Goal: Task Accomplishment & Management: Manage account settings

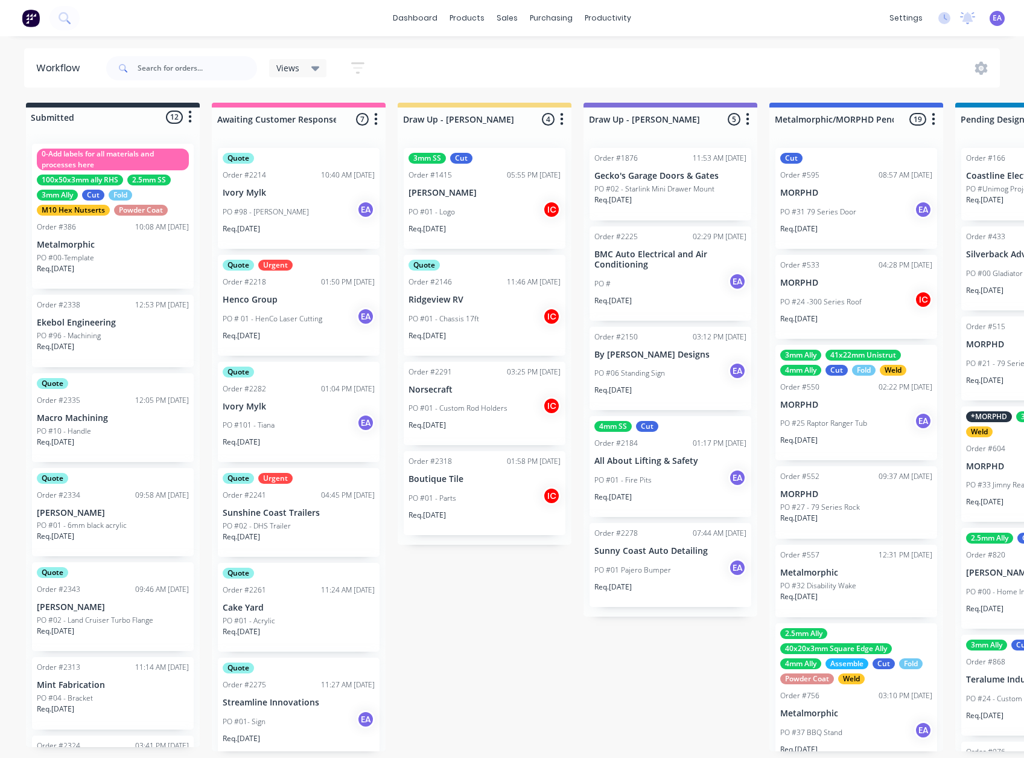
click at [110, 429] on div "PO #10 - Handle" at bounding box center [113, 431] width 152 height 11
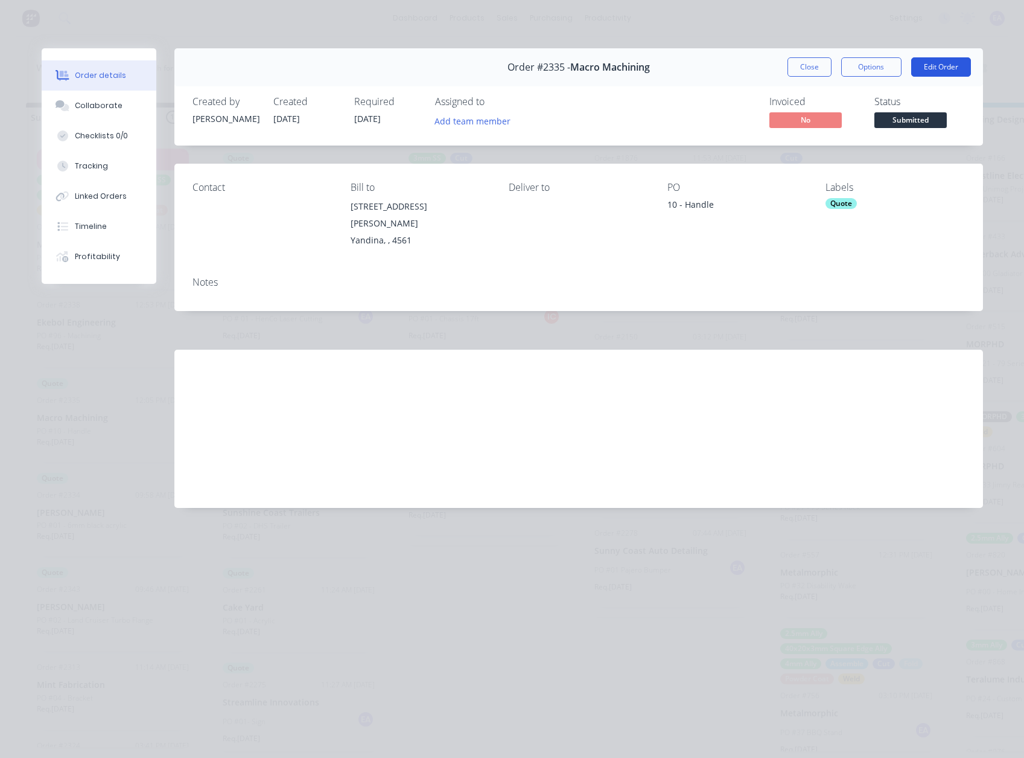
click at [940, 62] on button "Edit Order" at bounding box center [941, 66] width 60 height 19
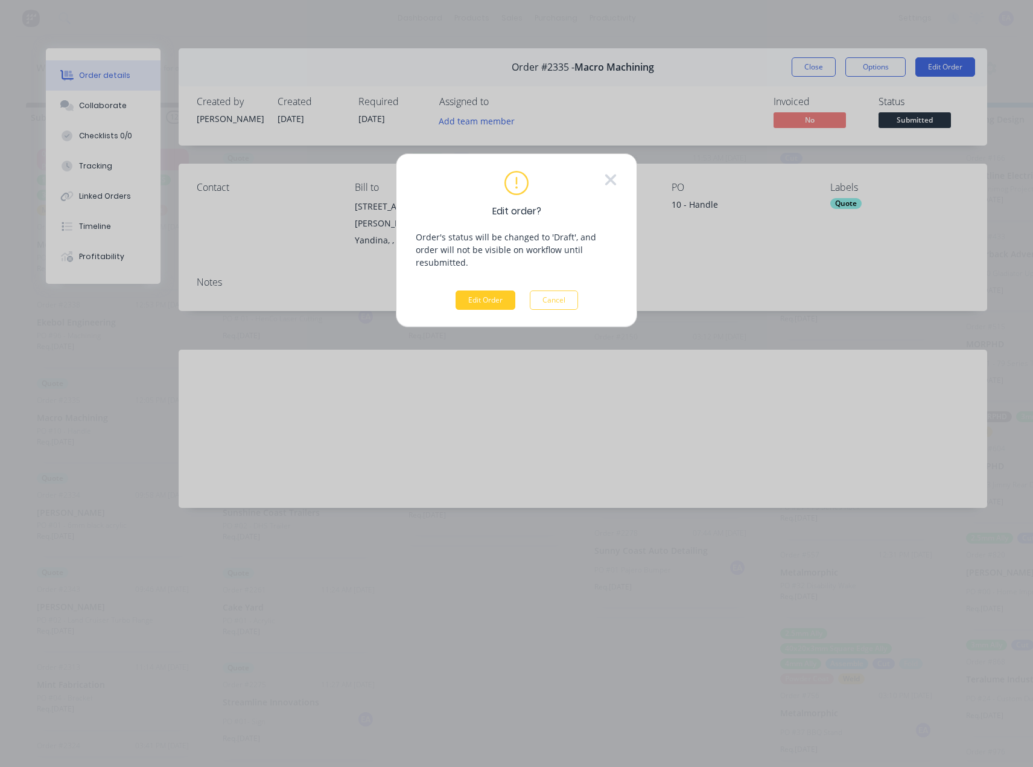
click at [476, 290] on button "Edit Order" at bounding box center [486, 299] width 60 height 19
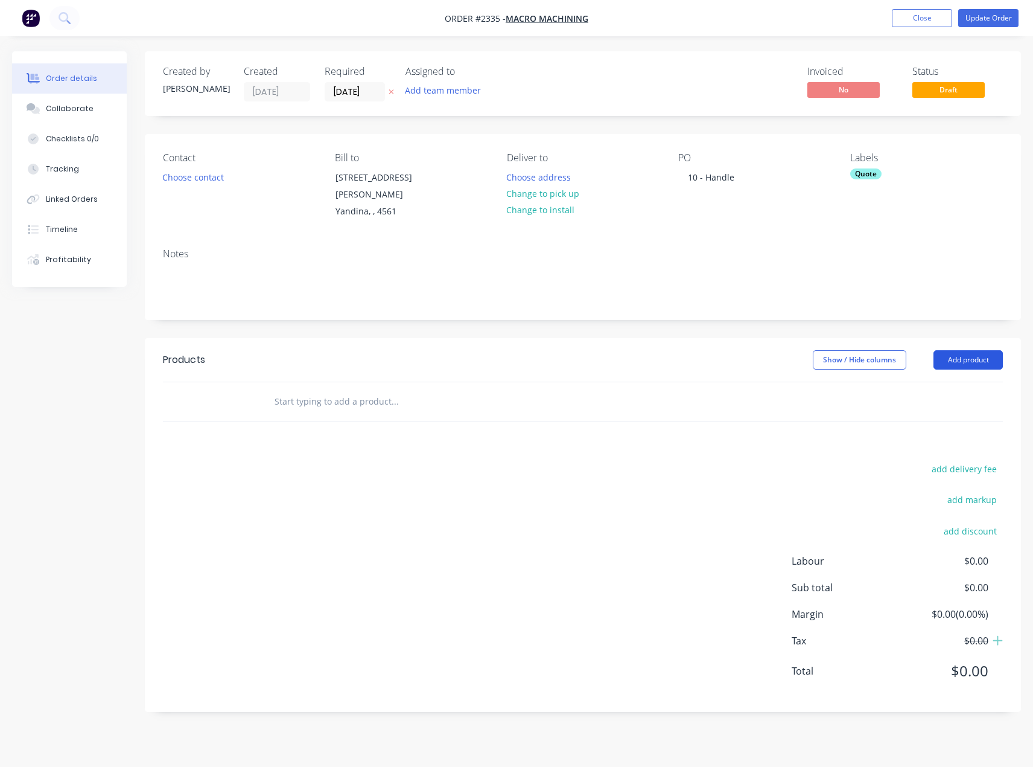
click at [967, 350] on button "Add product" at bounding box center [968, 359] width 69 height 19
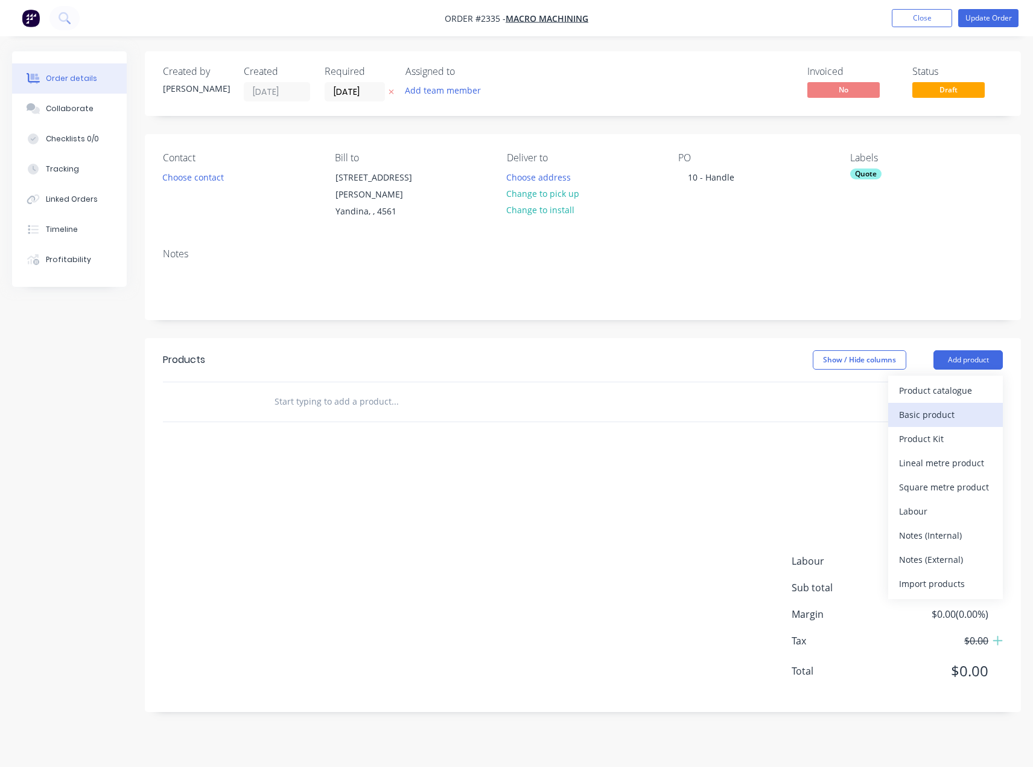
click at [926, 407] on div "Basic product" at bounding box center [945, 415] width 93 height 18
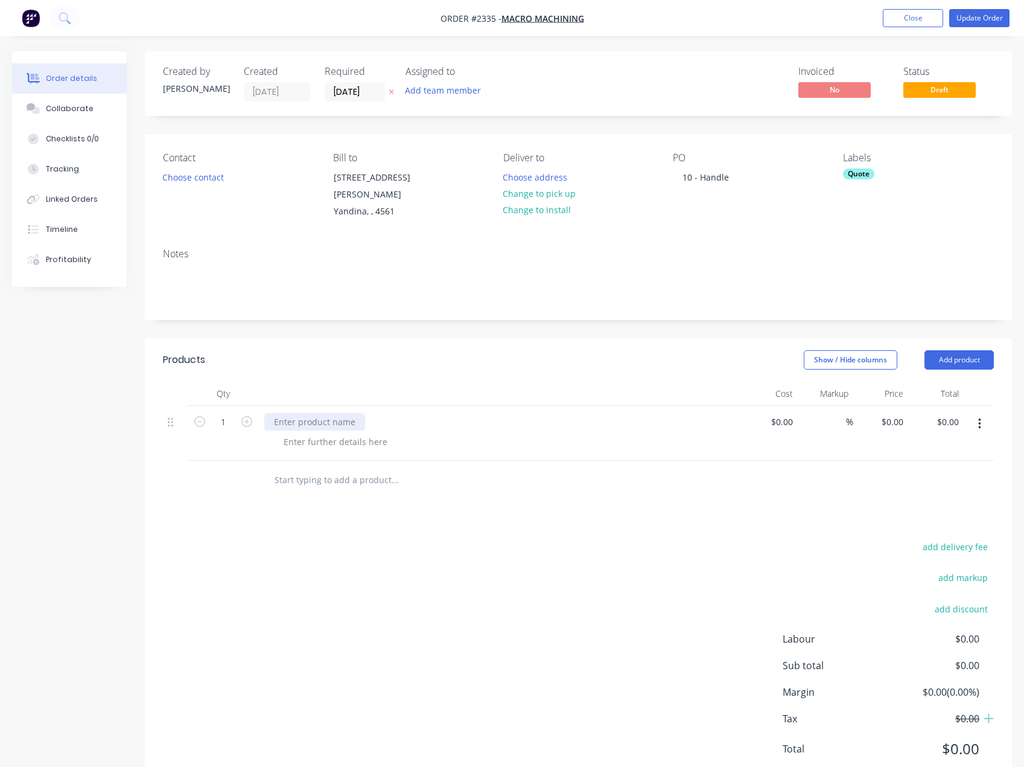
click at [295, 413] on div at bounding box center [314, 422] width 101 height 18
paste div
click at [310, 433] on div at bounding box center [335, 442] width 123 height 18
click at [302, 433] on div at bounding box center [335, 442] width 123 height 18
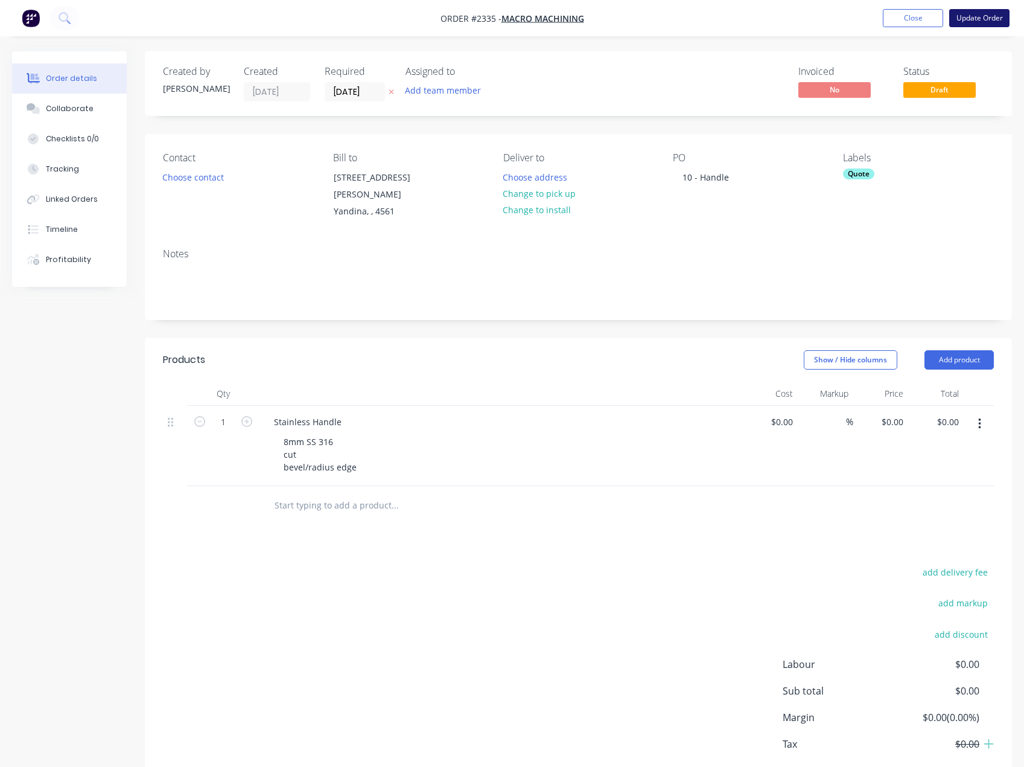
click at [973, 22] on button "Update Order" at bounding box center [979, 18] width 60 height 18
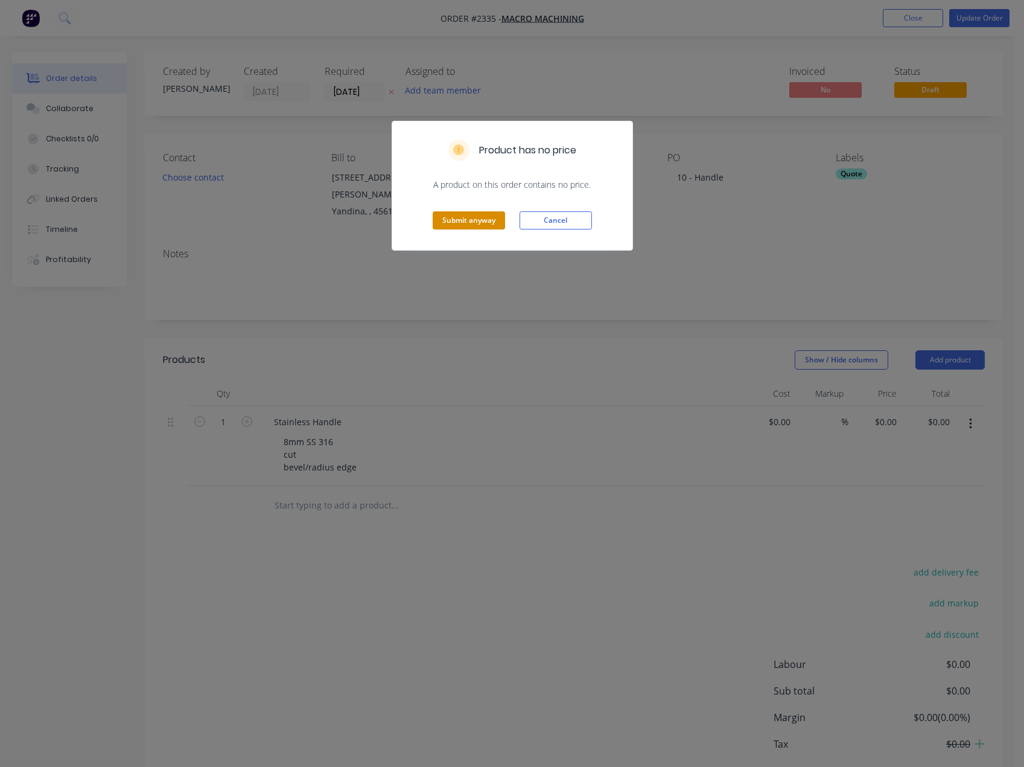
click at [455, 214] on button "Submit anyway" at bounding box center [469, 220] width 72 height 18
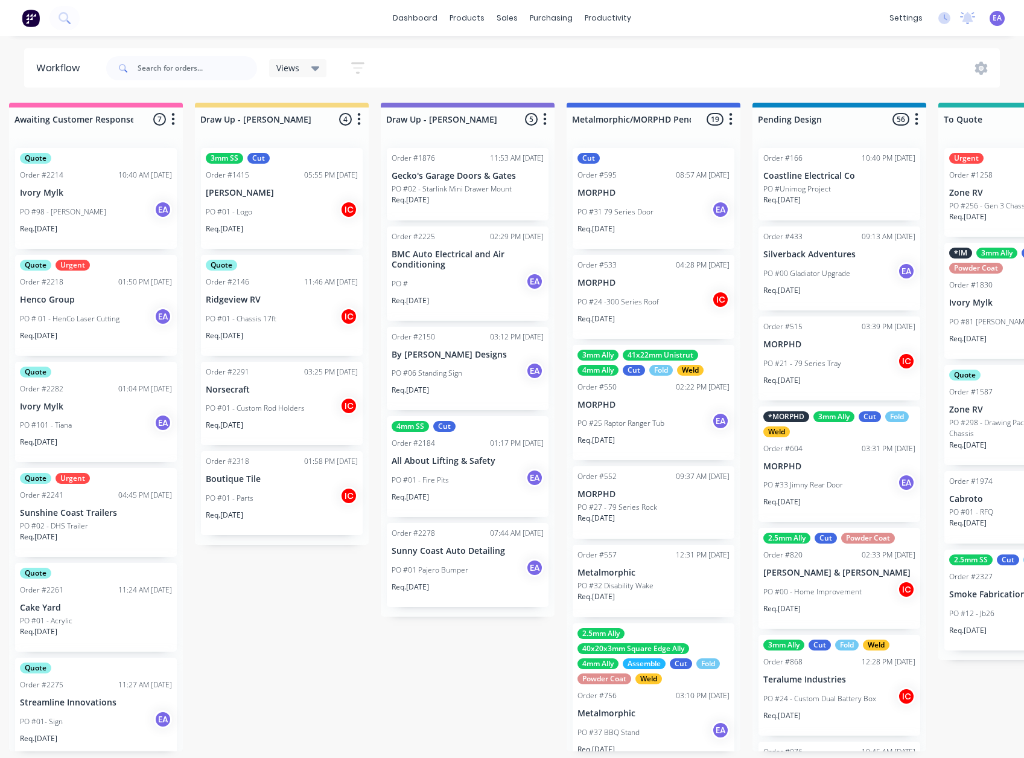
drag, startPoint x: 448, startPoint y: 640, endPoint x: 485, endPoint y: 645, distance: 37.1
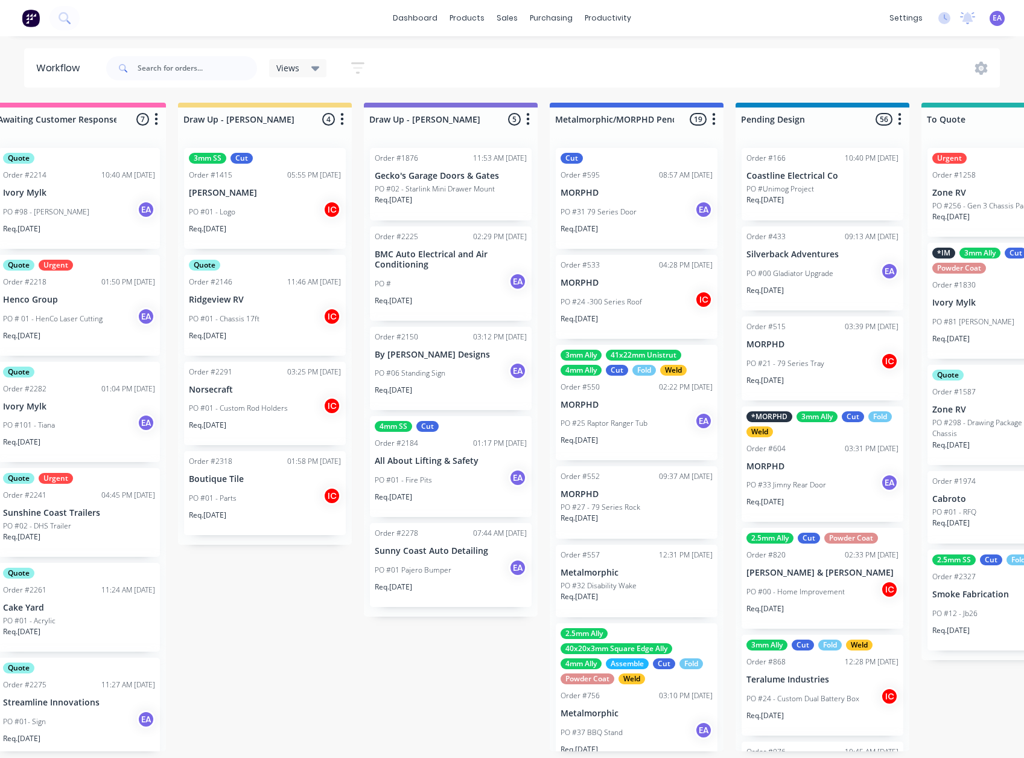
click at [735, 30] on div "dashboard products sales purchasing productivity dashboard products Product Cat…" at bounding box center [512, 18] width 1024 height 36
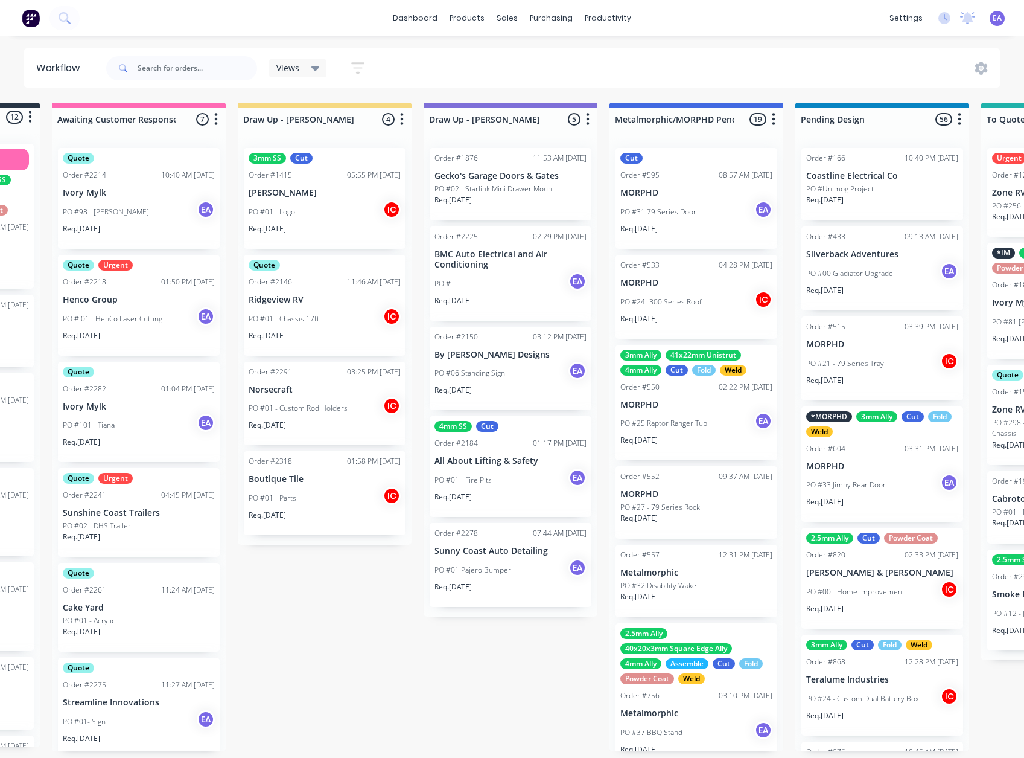
scroll to position [2, 0]
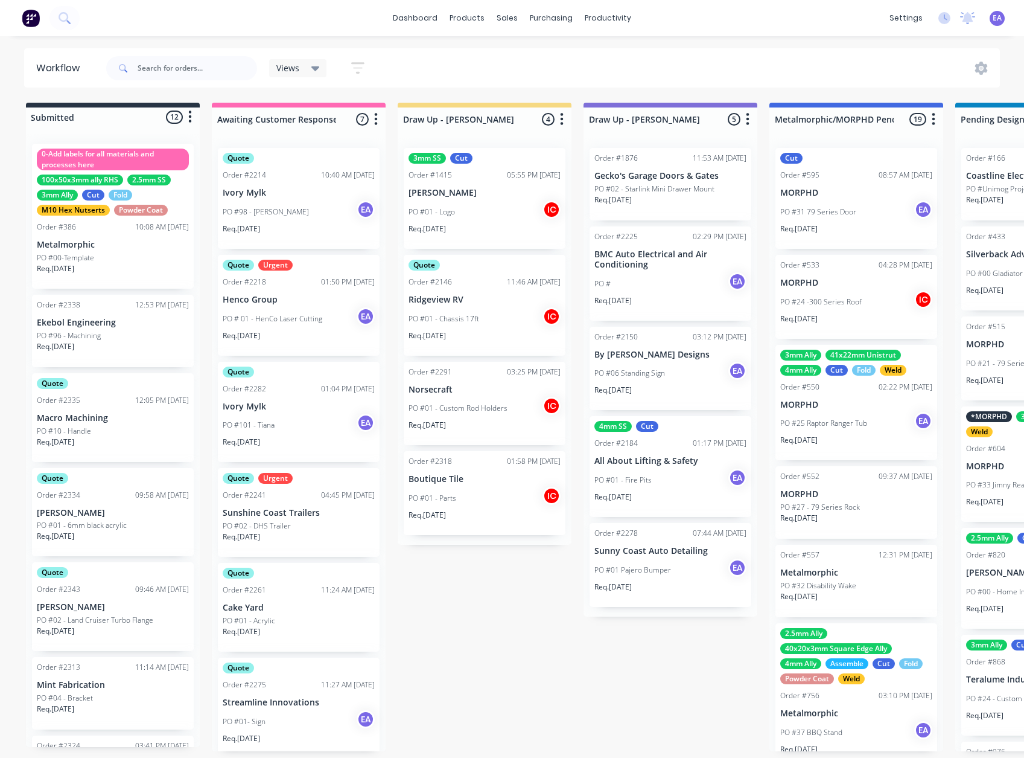
drag, startPoint x: 291, startPoint y: 635, endPoint x: 184, endPoint y: 657, distance: 109.1
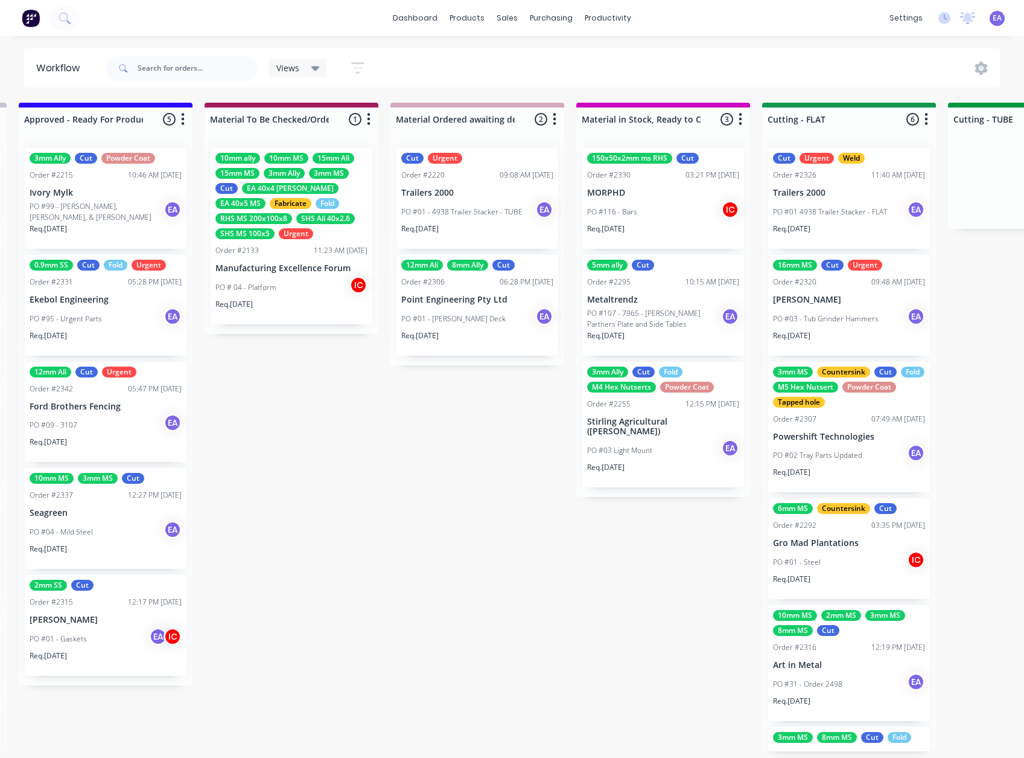
scroll to position [2, 1821]
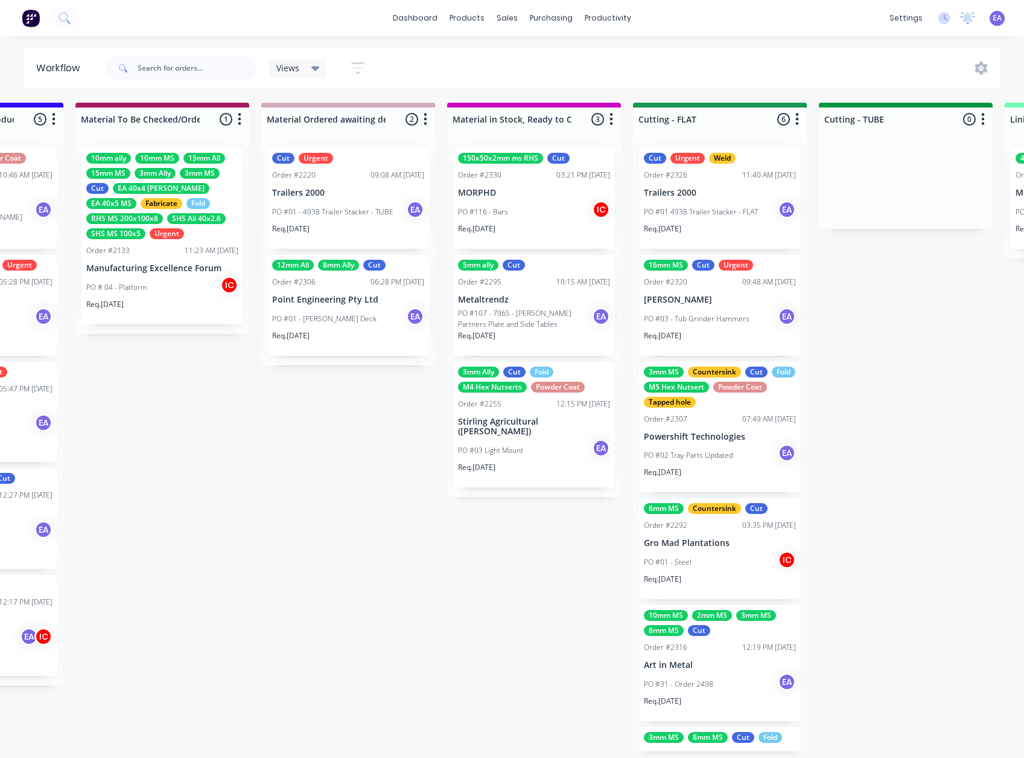
drag, startPoint x: 586, startPoint y: 639, endPoint x: 662, endPoint y: 642, distance: 75.5
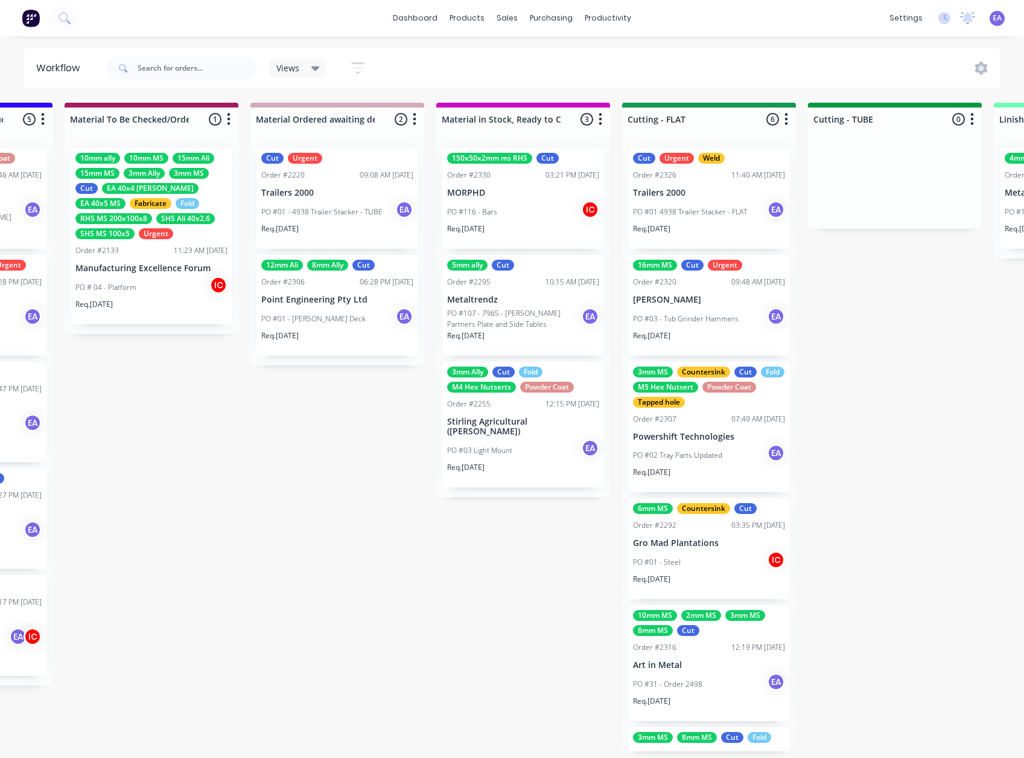
scroll to position [2, 1135]
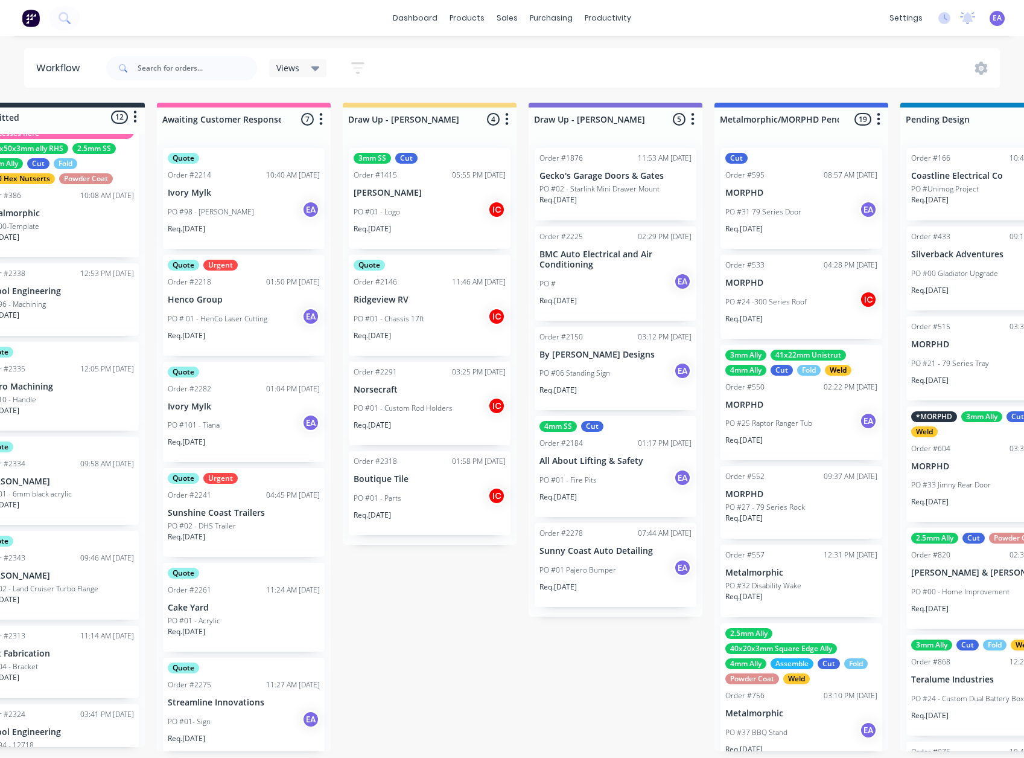
drag, startPoint x: 863, startPoint y: 565, endPoint x: 660, endPoint y: 599, distance: 206.2
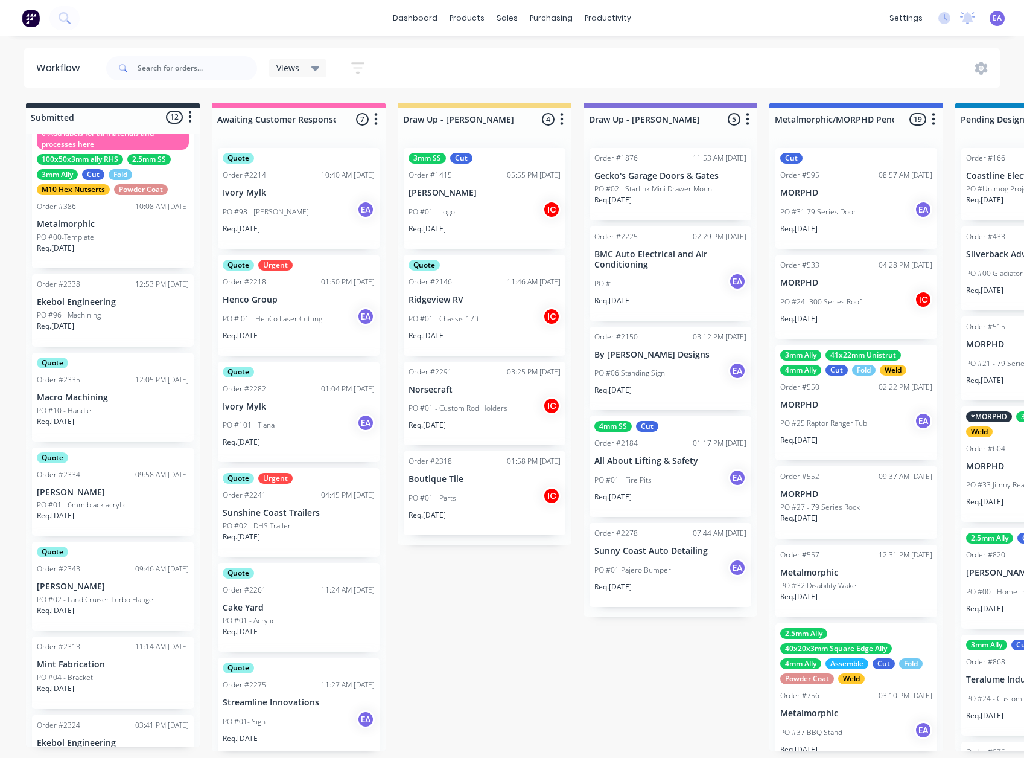
scroll to position [0, 0]
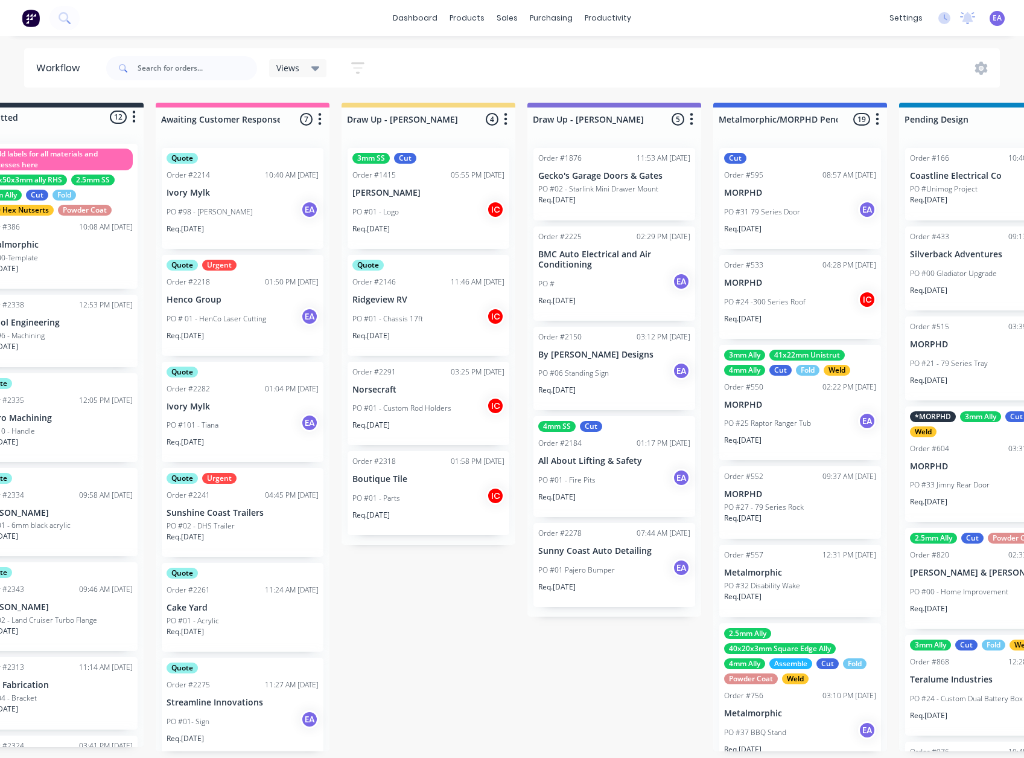
drag, startPoint x: 496, startPoint y: 643, endPoint x: 515, endPoint y: 635, distance: 21.1
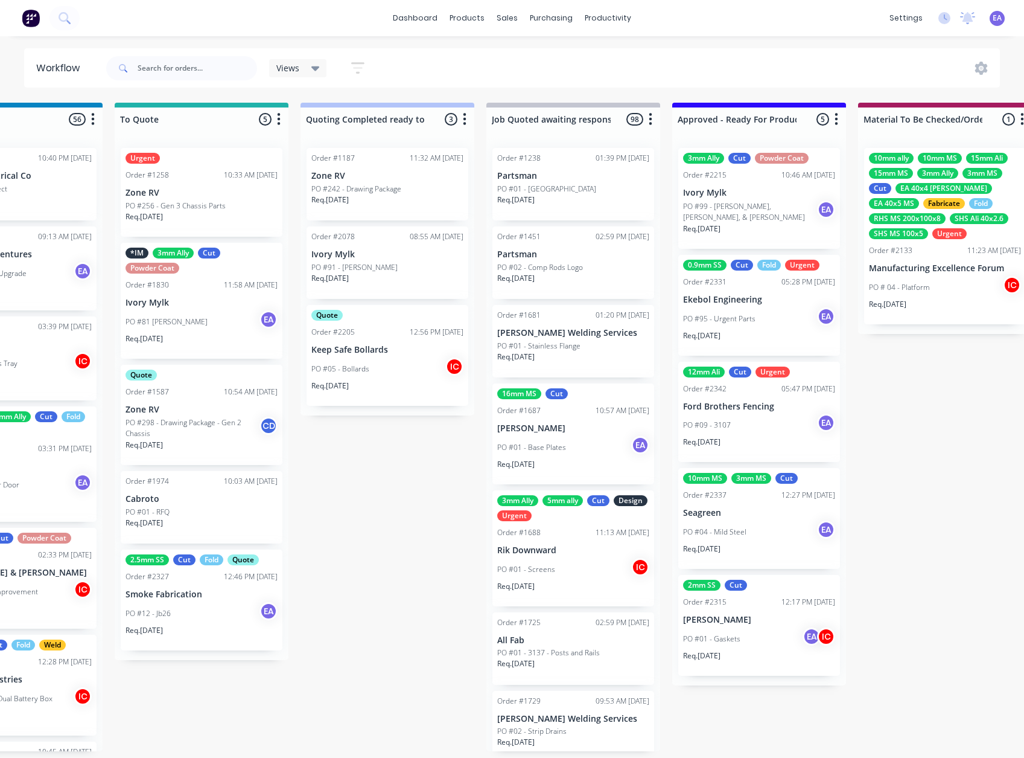
drag, startPoint x: 447, startPoint y: 640, endPoint x: 505, endPoint y: 638, distance: 58.0
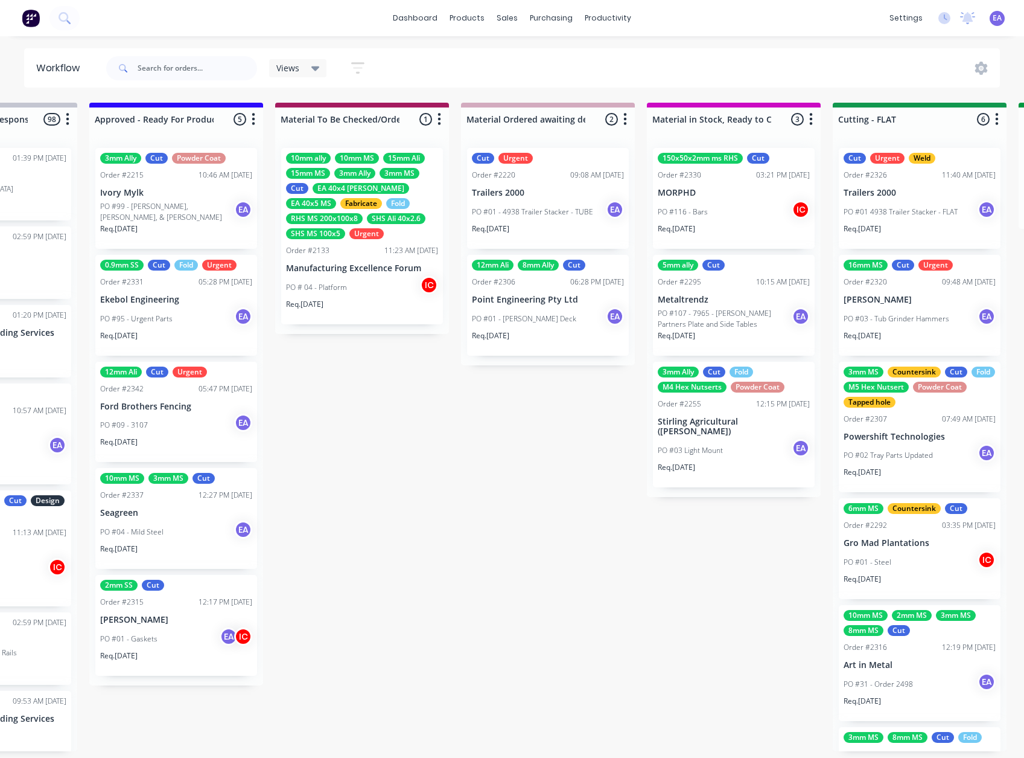
scroll to position [2, 1646]
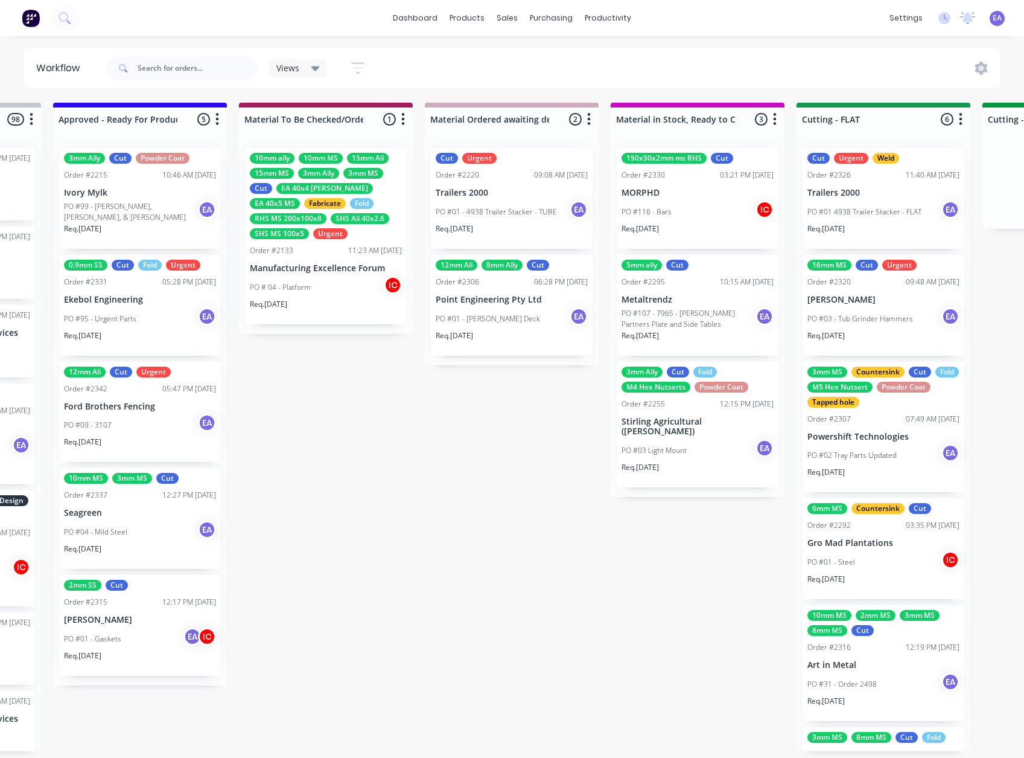
drag, startPoint x: 779, startPoint y: 630, endPoint x: 824, endPoint y: 637, distance: 45.9
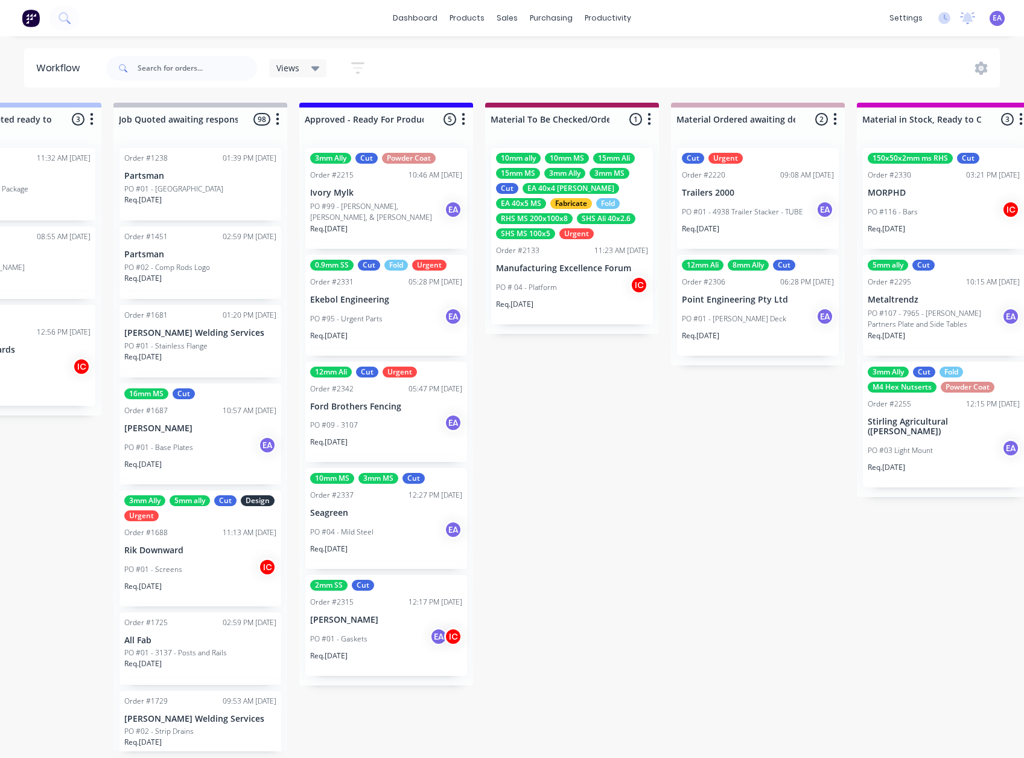
scroll to position [2, 0]
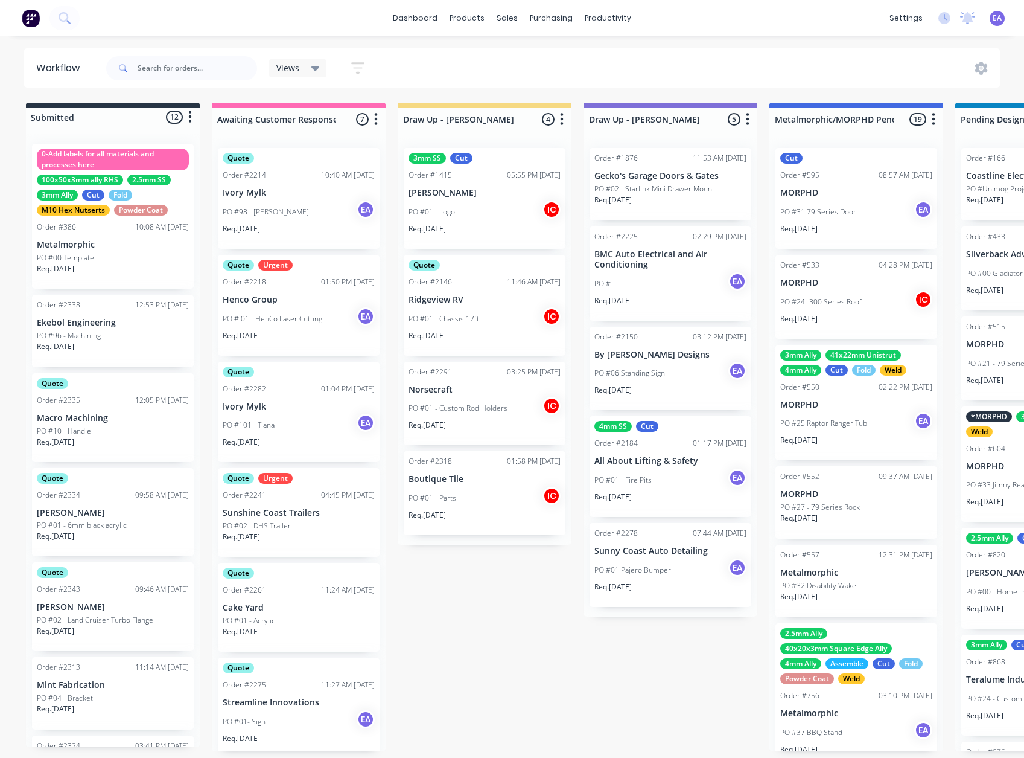
drag, startPoint x: 436, startPoint y: 599, endPoint x: 321, endPoint y: 606, distance: 116.1
click at [115, 426] on div "PO #10 - Handle" at bounding box center [113, 431] width 152 height 11
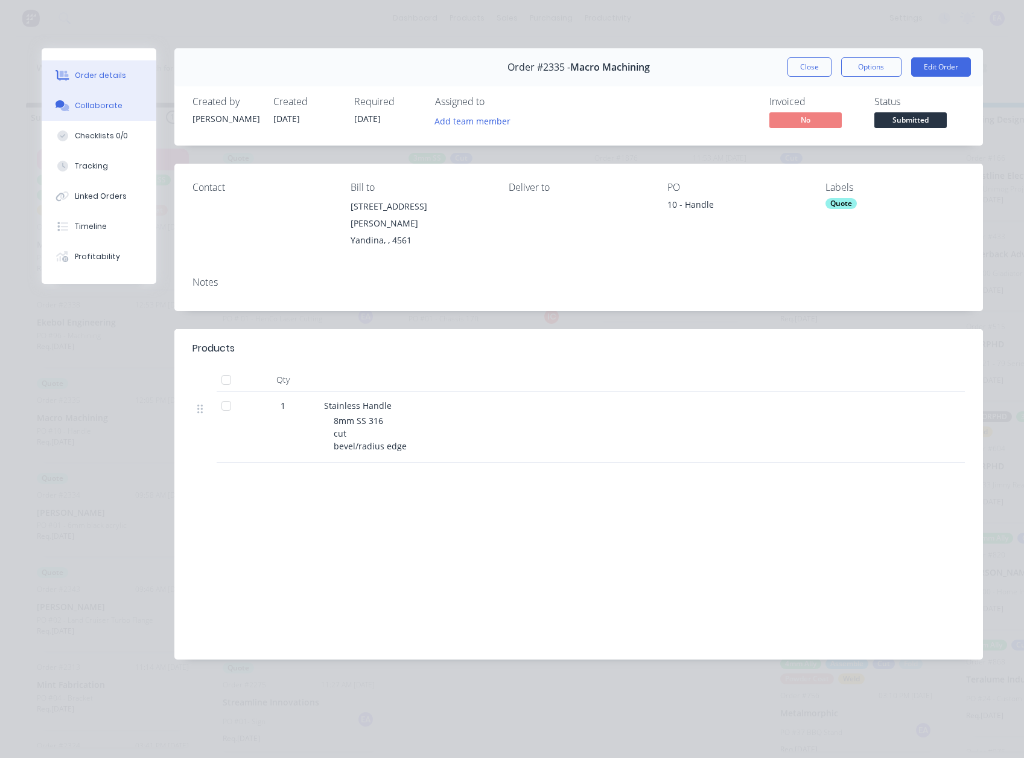
click at [100, 101] on div "Collaborate" at bounding box center [99, 105] width 48 height 11
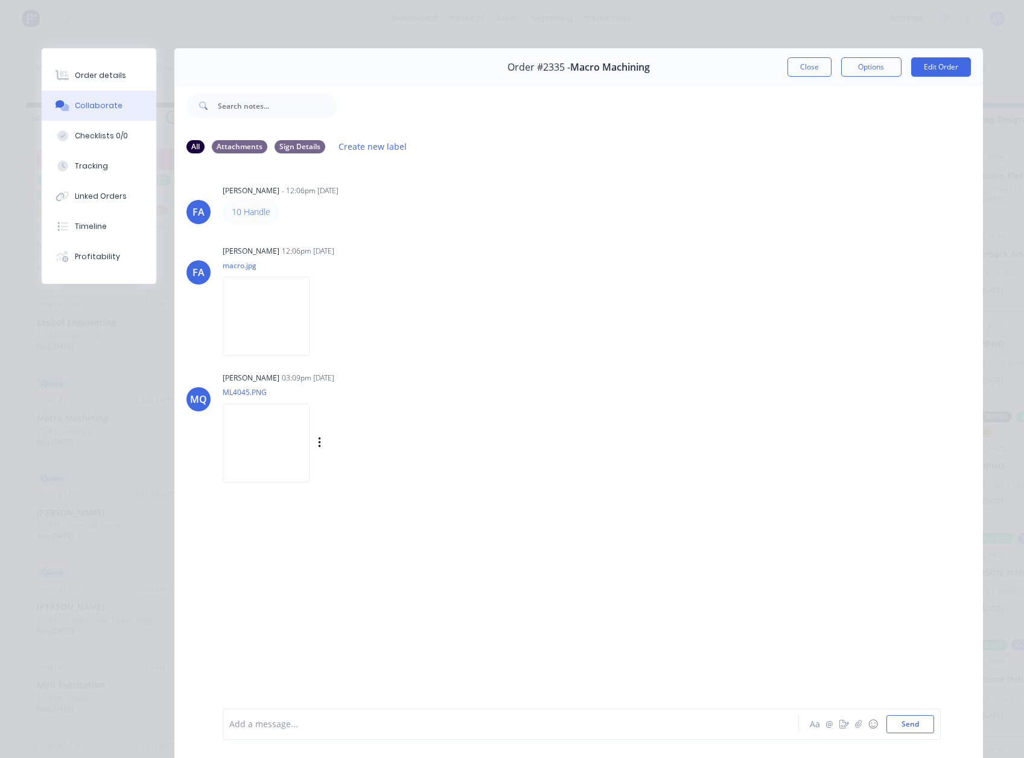
click at [278, 420] on img at bounding box center [266, 442] width 87 height 79
click at [61, 77] on icon at bounding box center [63, 75] width 14 height 11
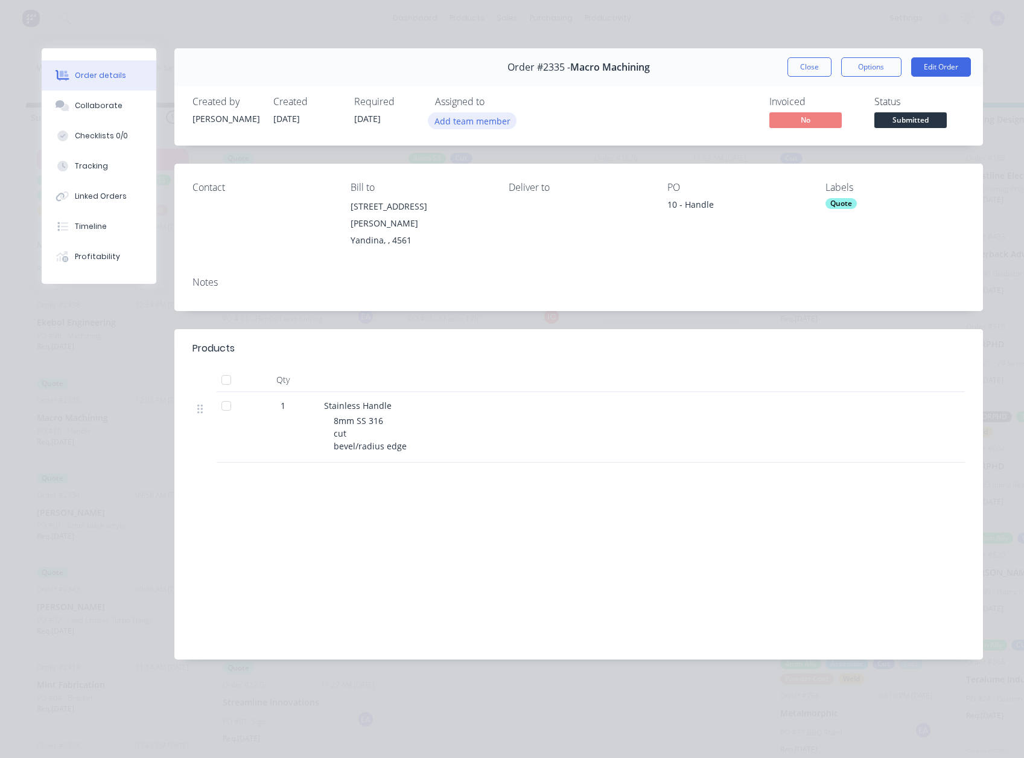
click at [461, 120] on button "Add team member" at bounding box center [472, 120] width 89 height 16
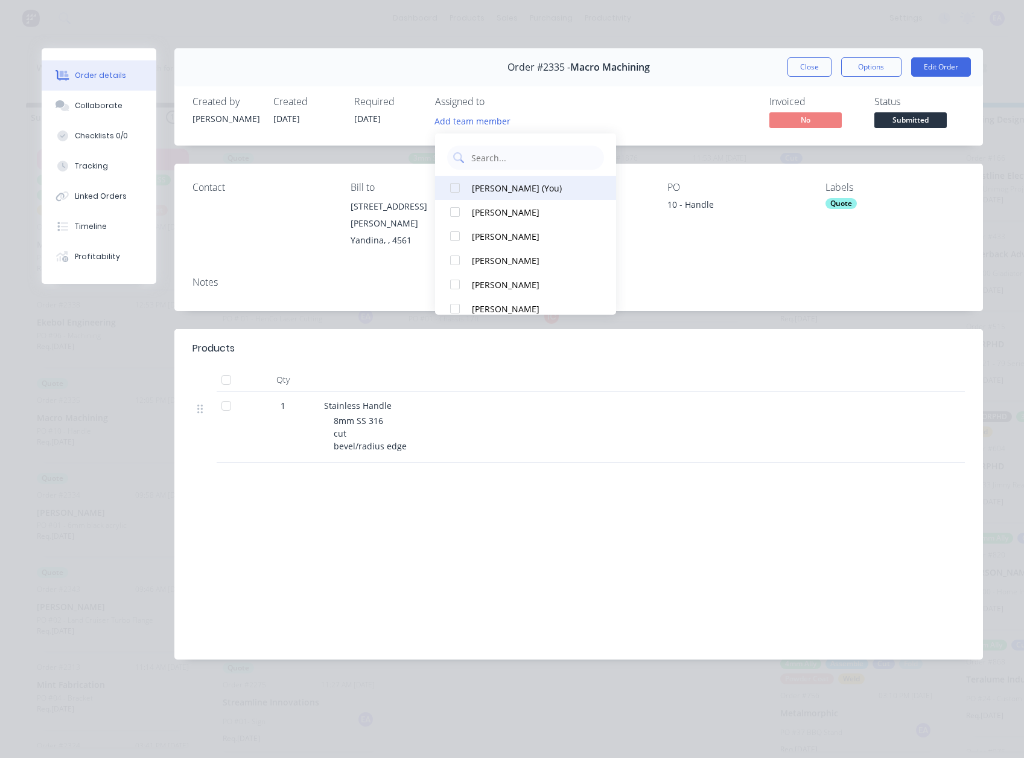
click at [517, 186] on div "[PERSON_NAME] (You)" at bounding box center [532, 188] width 121 height 13
click at [649, 84] on div "Order #2335 - Macro Machining" at bounding box center [579, 67] width 142 height 36
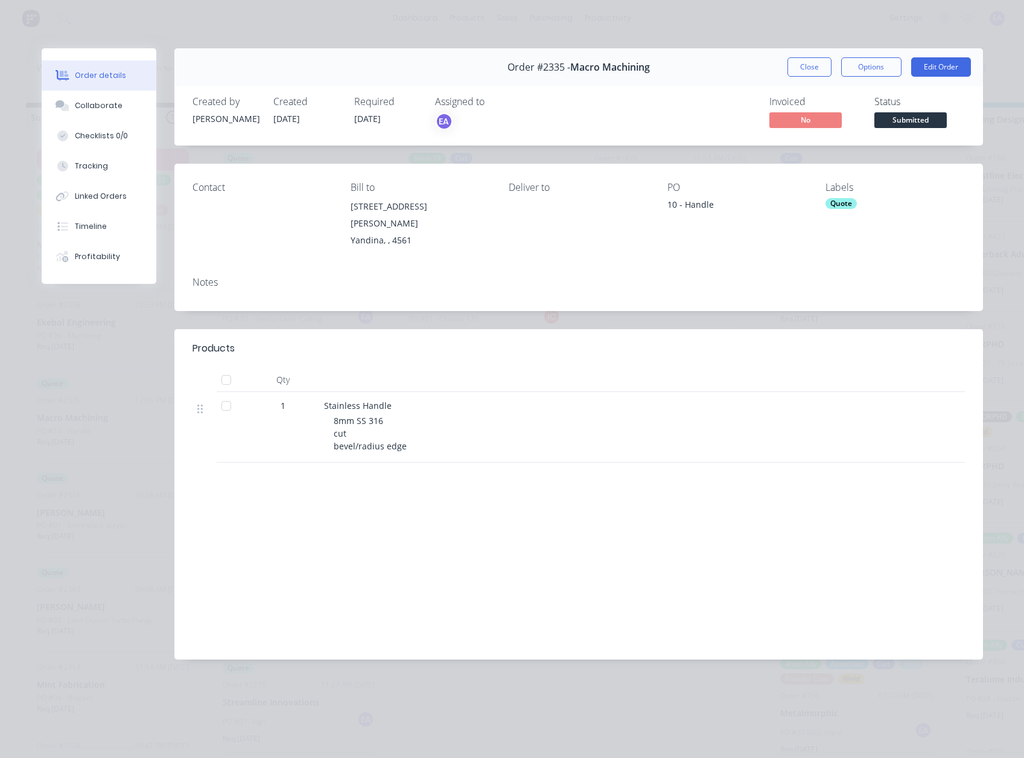
click at [849, 204] on div "Quote" at bounding box center [841, 203] width 31 height 11
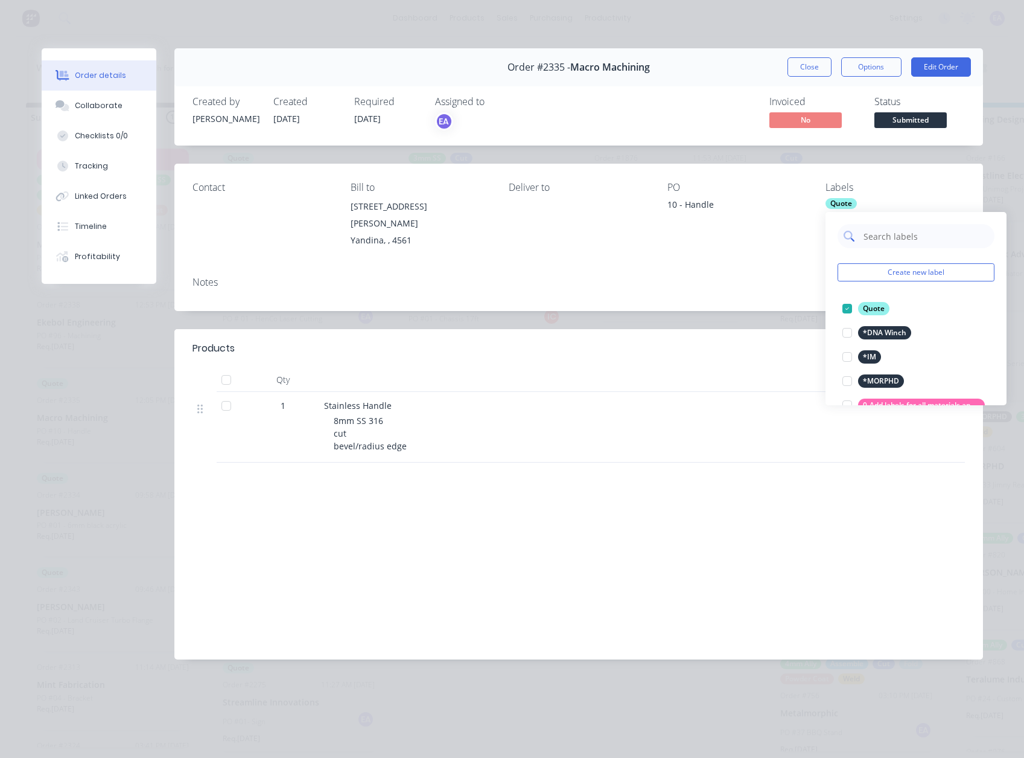
click at [873, 236] on input "text" at bounding box center [926, 236] width 126 height 24
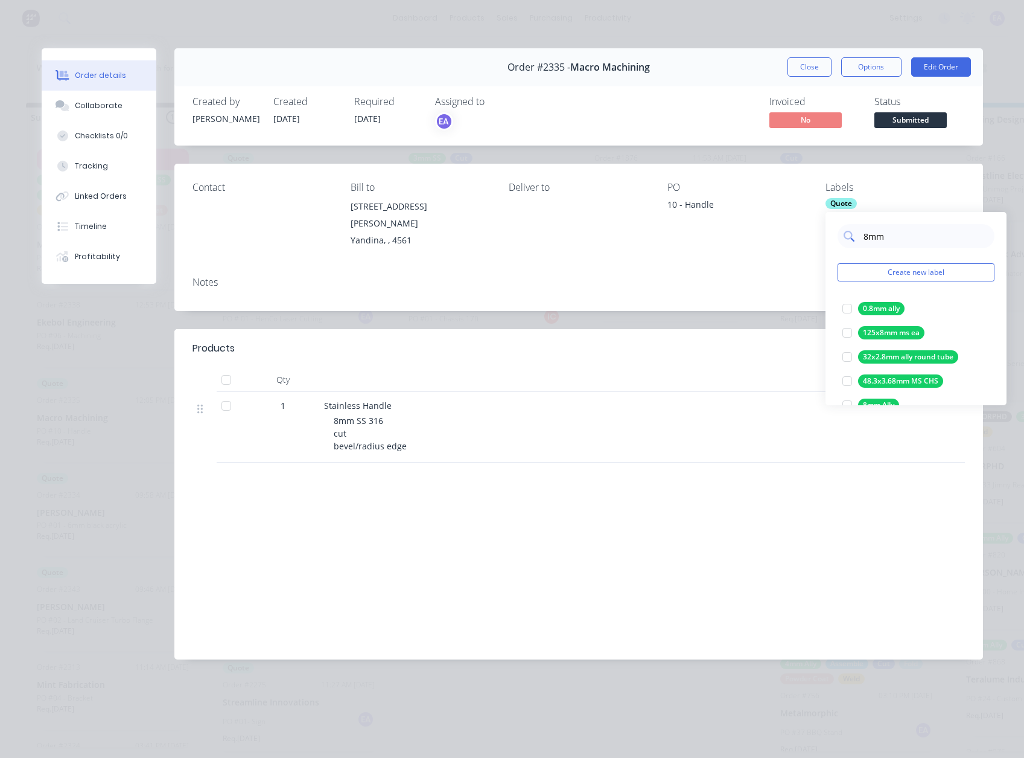
drag, startPoint x: 898, startPoint y: 237, endPoint x: 844, endPoint y: 235, distance: 53.7
click at [844, 235] on div "8mm" at bounding box center [916, 236] width 157 height 24
type input "cut"
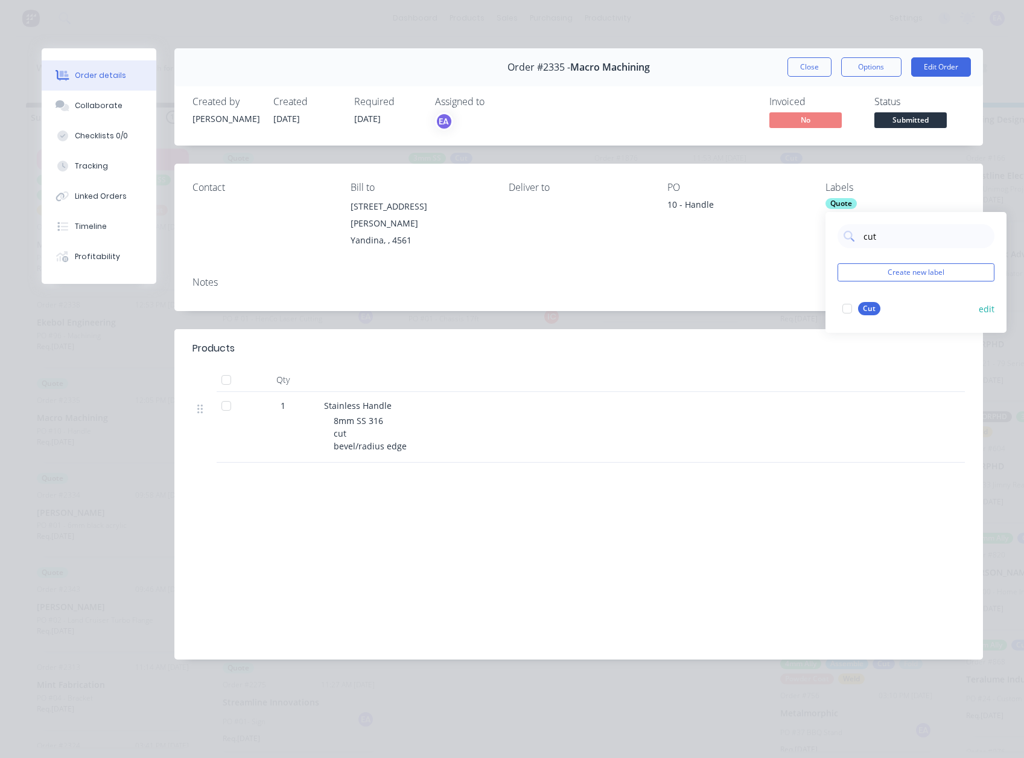
click at [849, 309] on div at bounding box center [847, 308] width 24 height 24
click at [713, 534] on div "Labour $0.00 Sub total $0.00 Margin $0.00 ( 0.00 %) Tax $0.00 Total $0.00" at bounding box center [579, 571] width 773 height 140
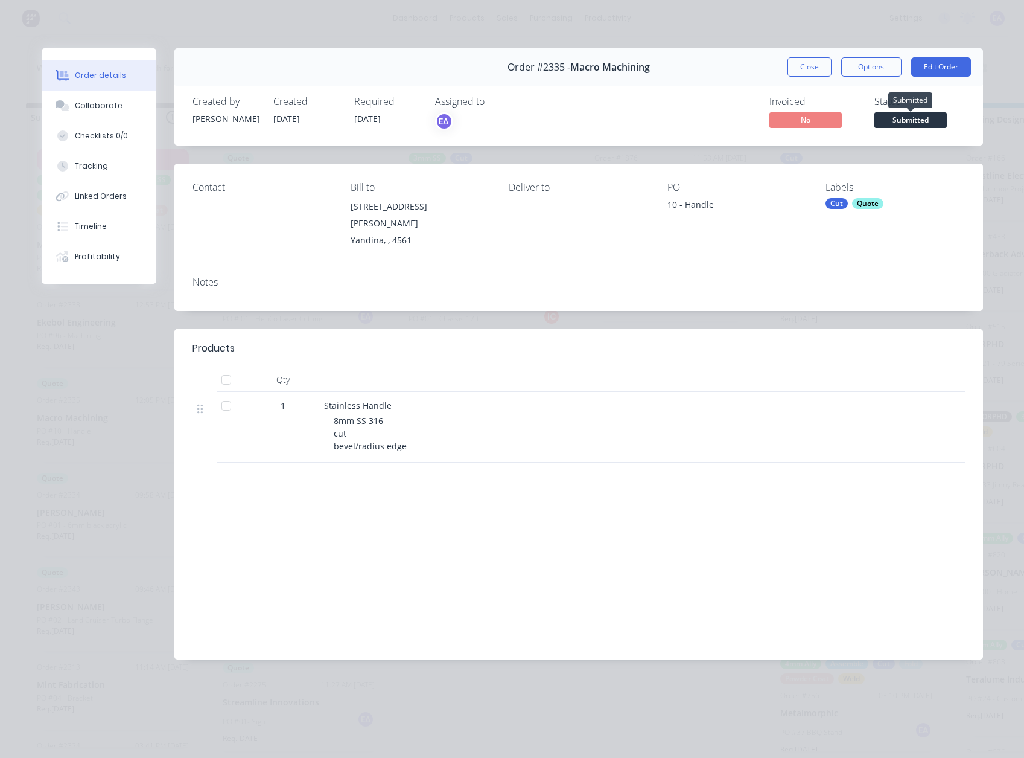
click at [918, 114] on span "Submitted" at bounding box center [911, 119] width 72 height 15
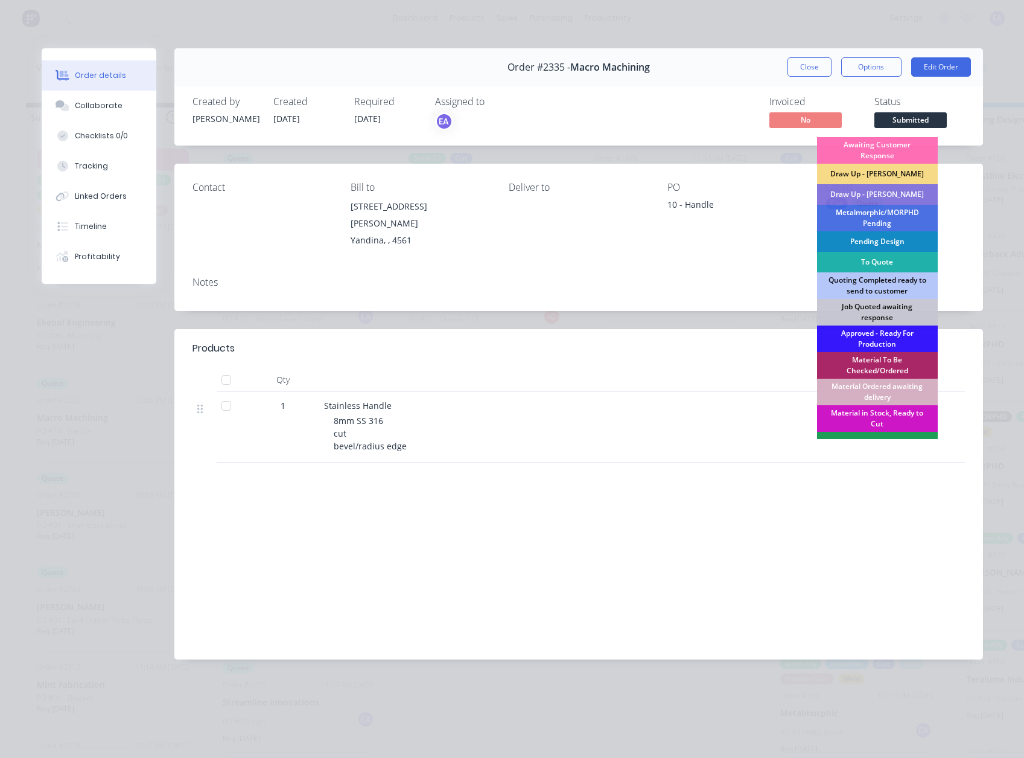
click at [887, 261] on div "To Quote" at bounding box center [877, 262] width 121 height 21
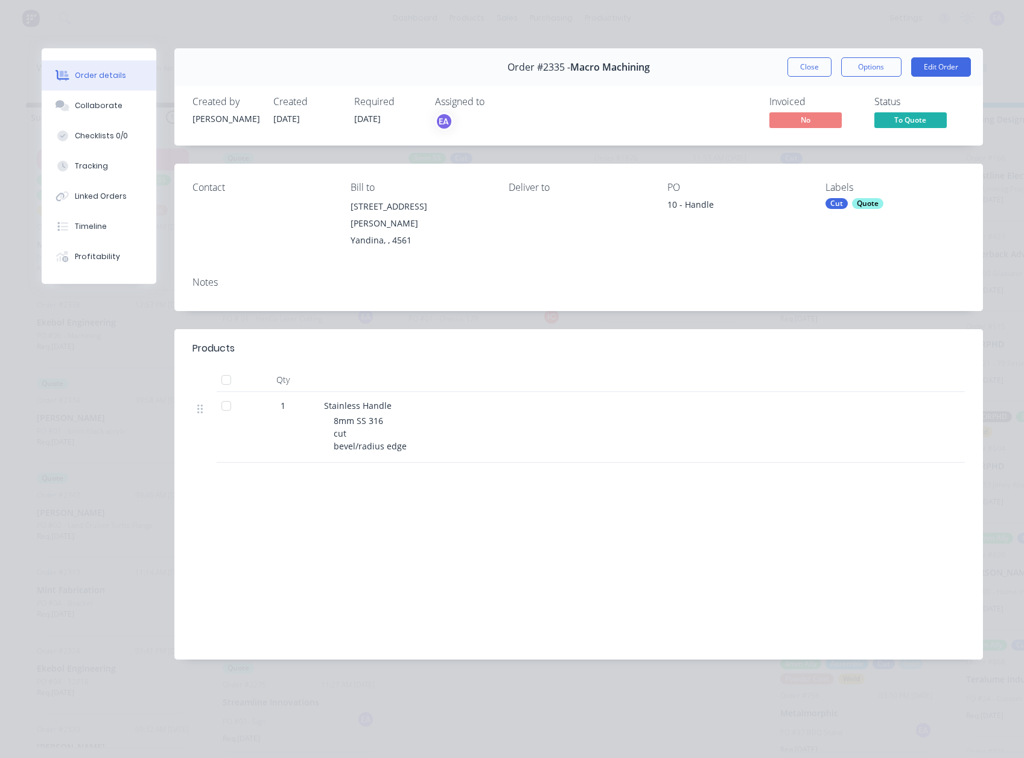
click at [808, 60] on button "Close" at bounding box center [810, 66] width 44 height 19
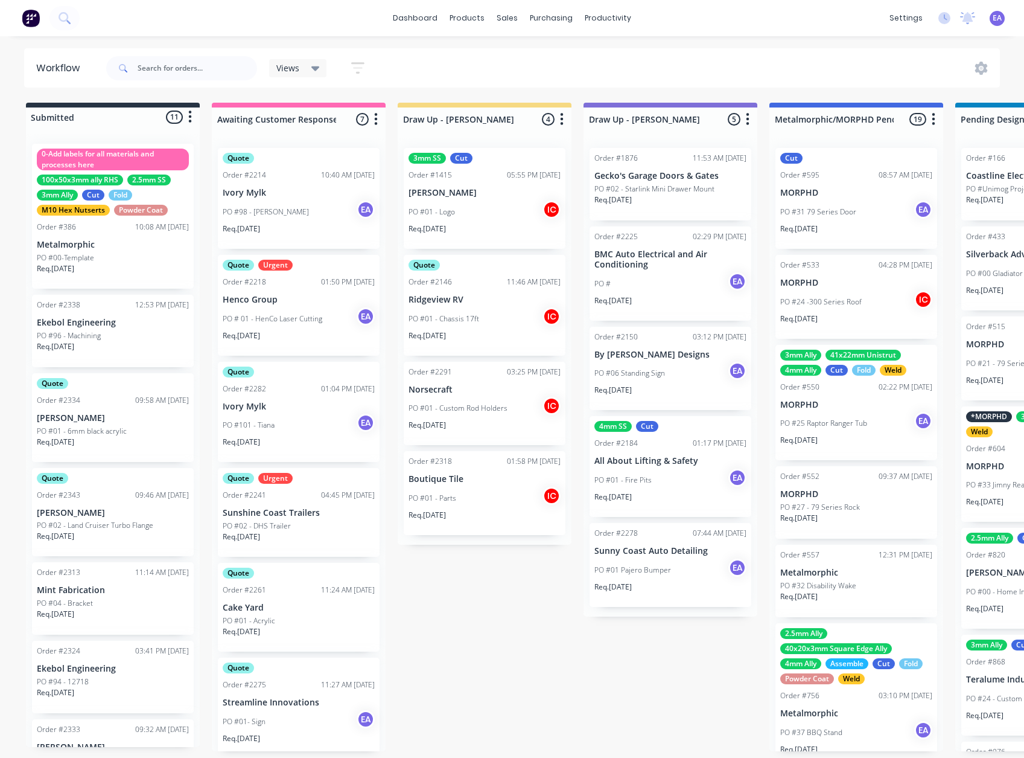
click at [118, 349] on div "Req. [DATE]" at bounding box center [113, 351] width 152 height 21
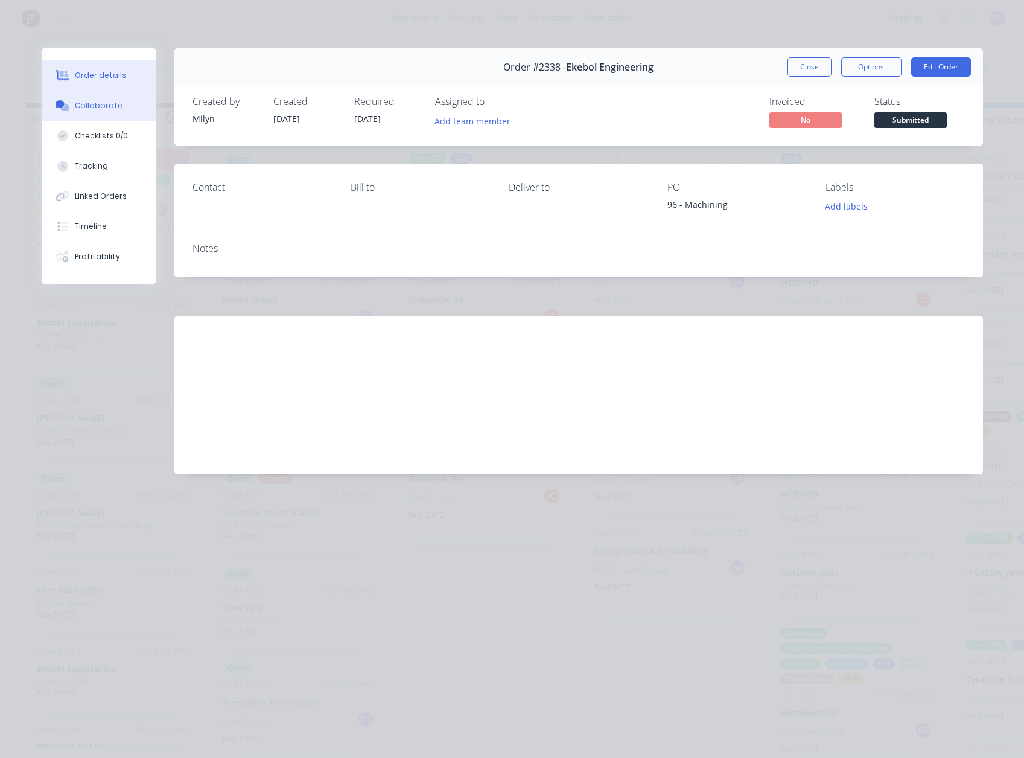
click at [135, 98] on button "Collaborate" at bounding box center [99, 106] width 115 height 30
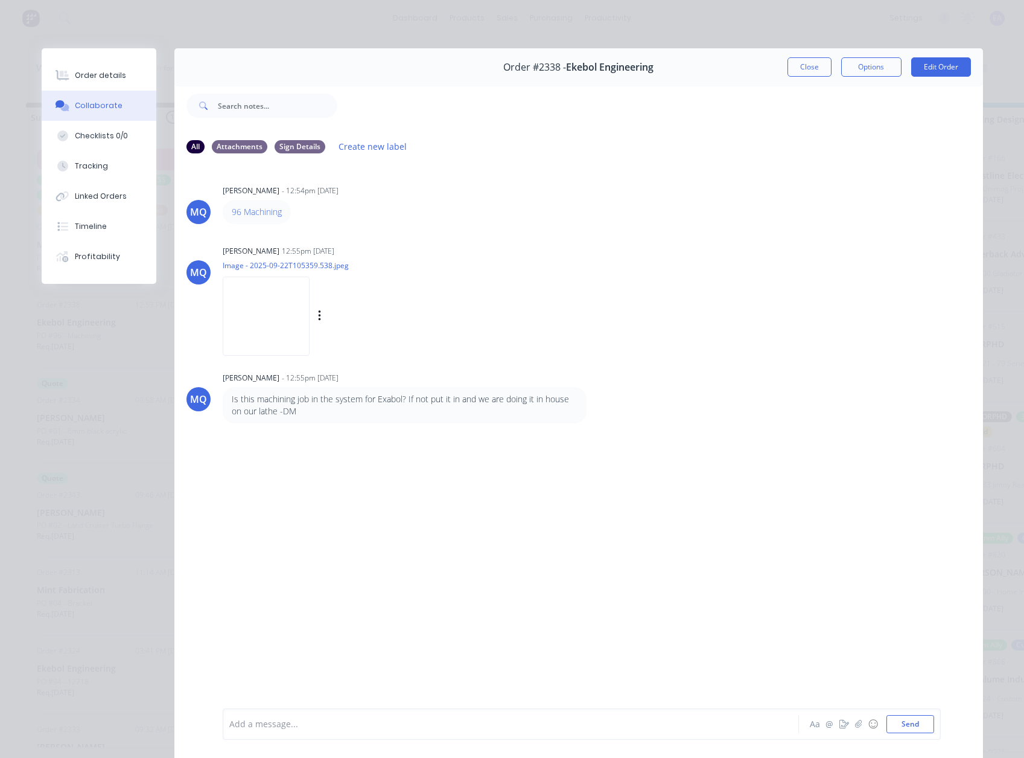
click at [263, 322] on img at bounding box center [266, 315] width 87 height 79
click at [807, 69] on button "Close" at bounding box center [810, 66] width 44 height 19
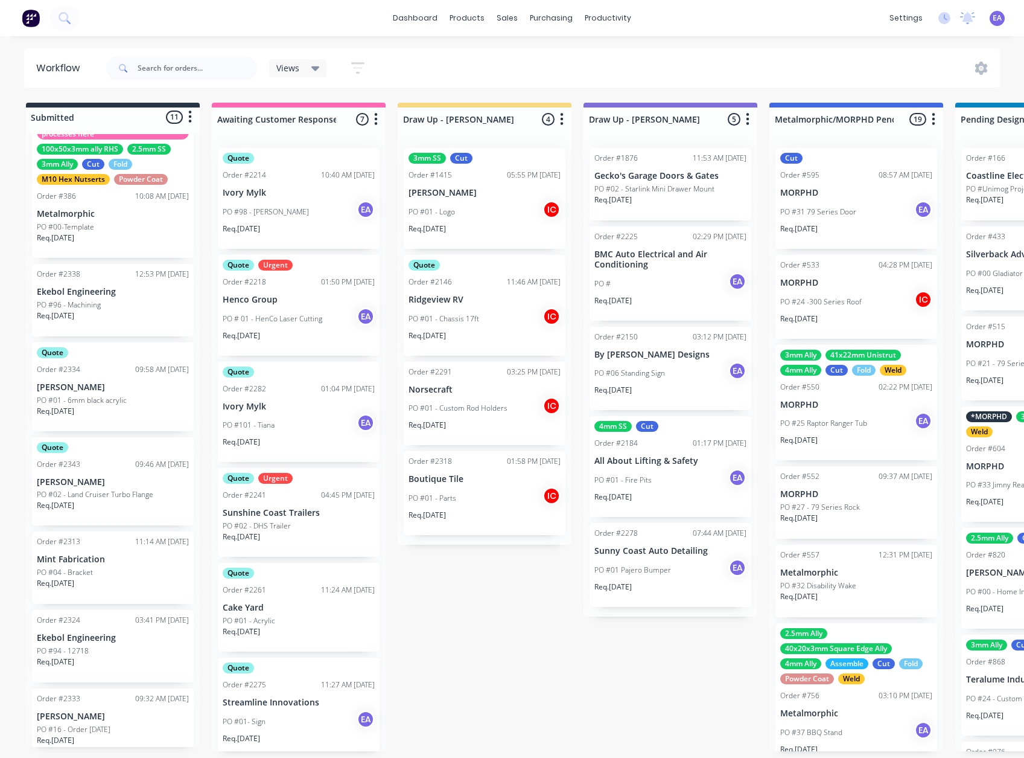
scroll to position [60, 0]
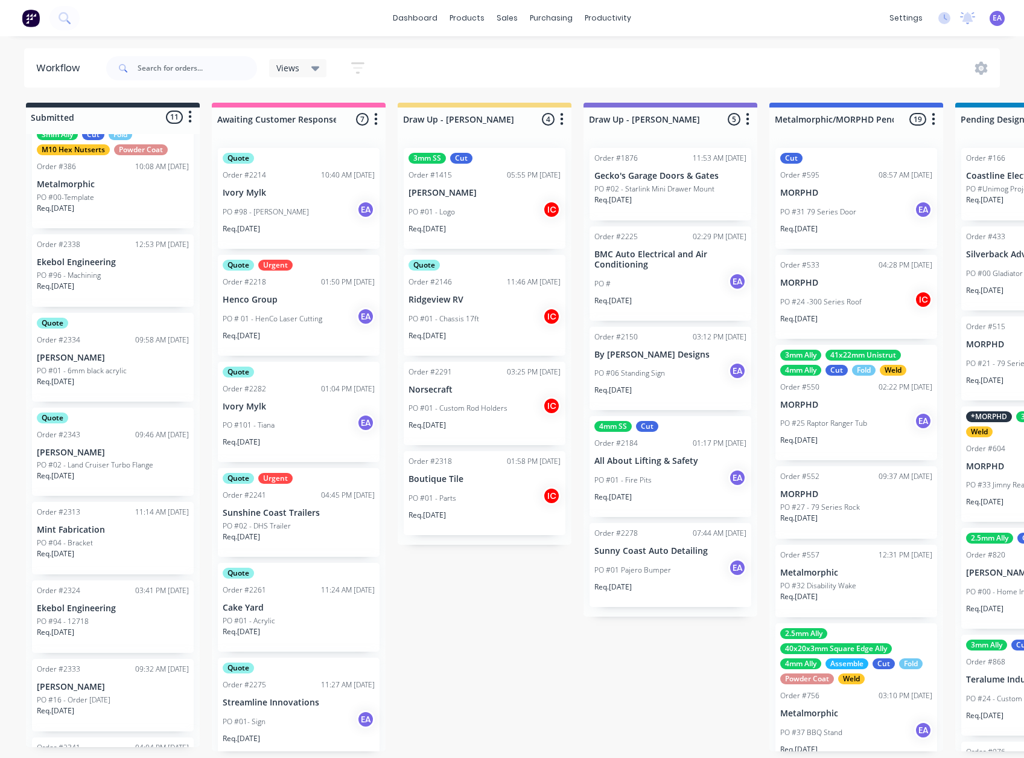
click at [99, 383] on div "Req. [DATE]" at bounding box center [113, 386] width 152 height 21
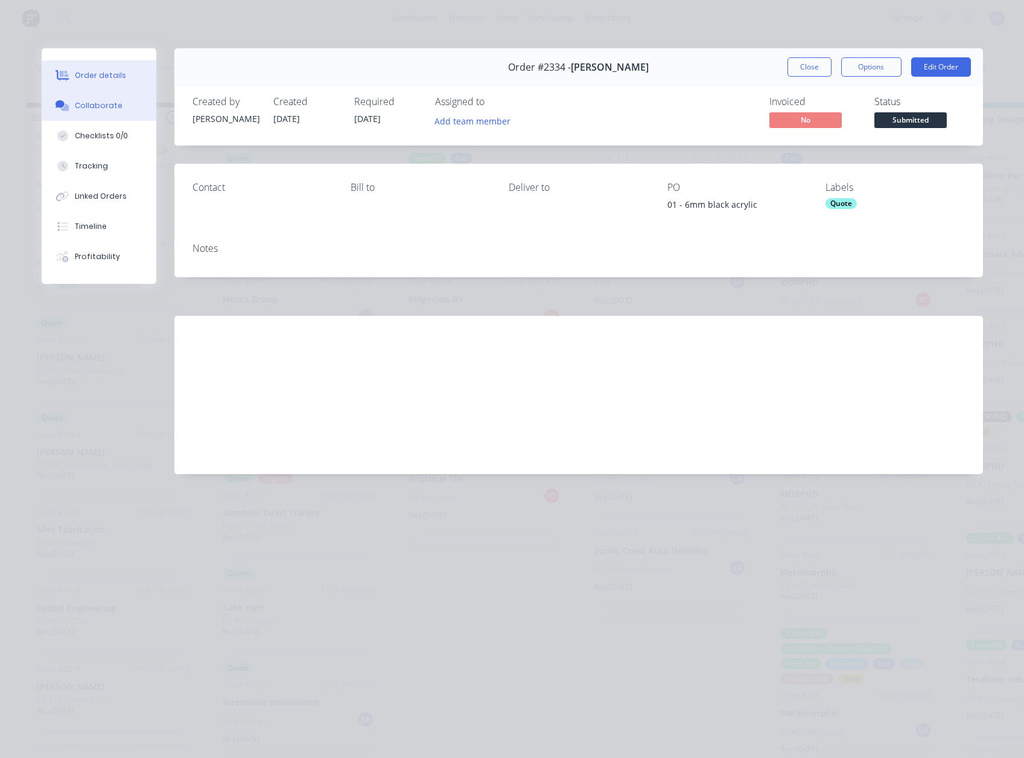
click at [86, 97] on button "Collaborate" at bounding box center [99, 106] width 115 height 30
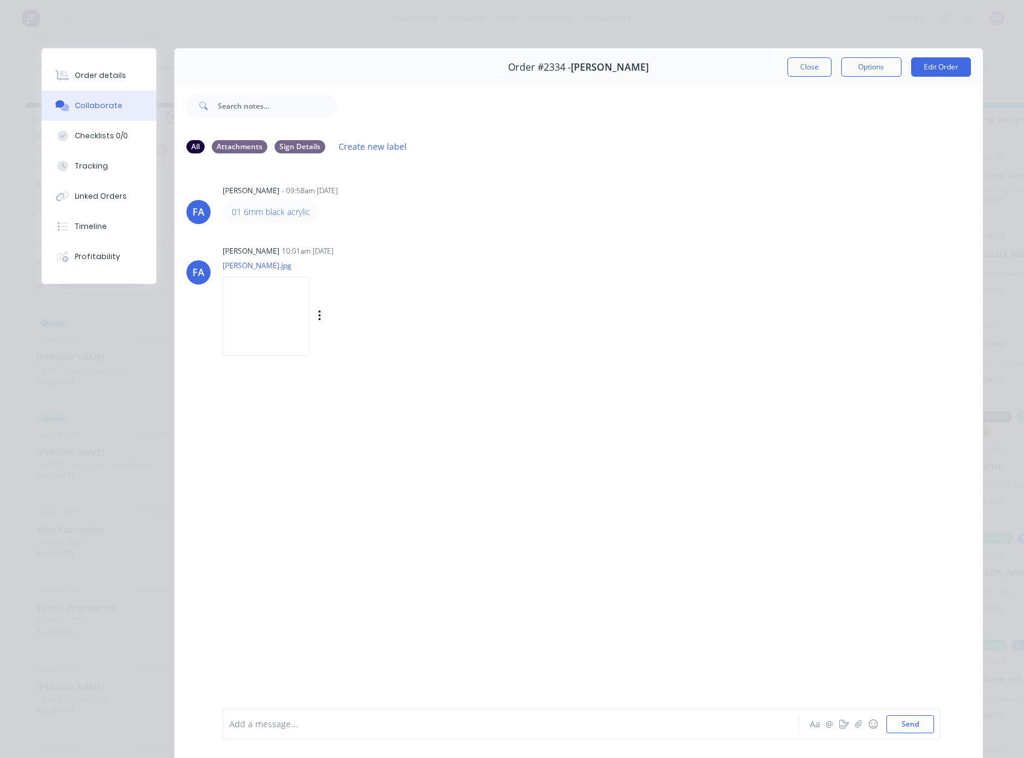
click at [293, 312] on img at bounding box center [266, 315] width 87 height 79
click at [102, 74] on div "Order details" at bounding box center [100, 75] width 51 height 11
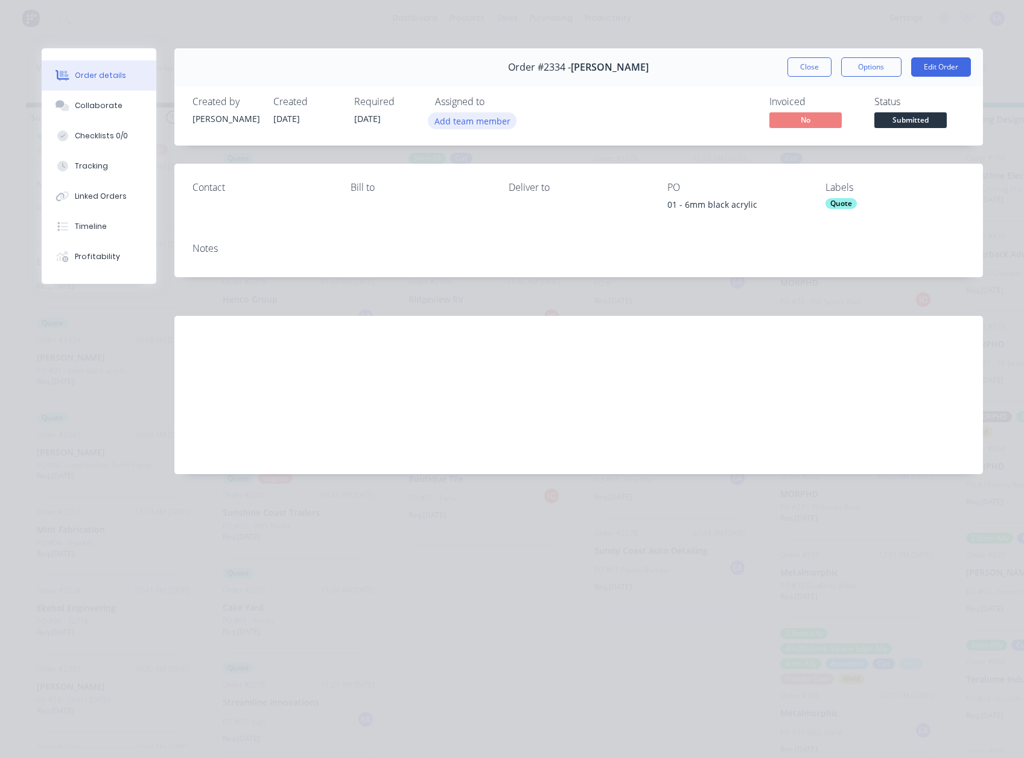
drag, startPoint x: 460, startPoint y: 123, endPoint x: 463, endPoint y: 129, distance: 6.2
click at [461, 123] on button "Add team member" at bounding box center [472, 120] width 89 height 16
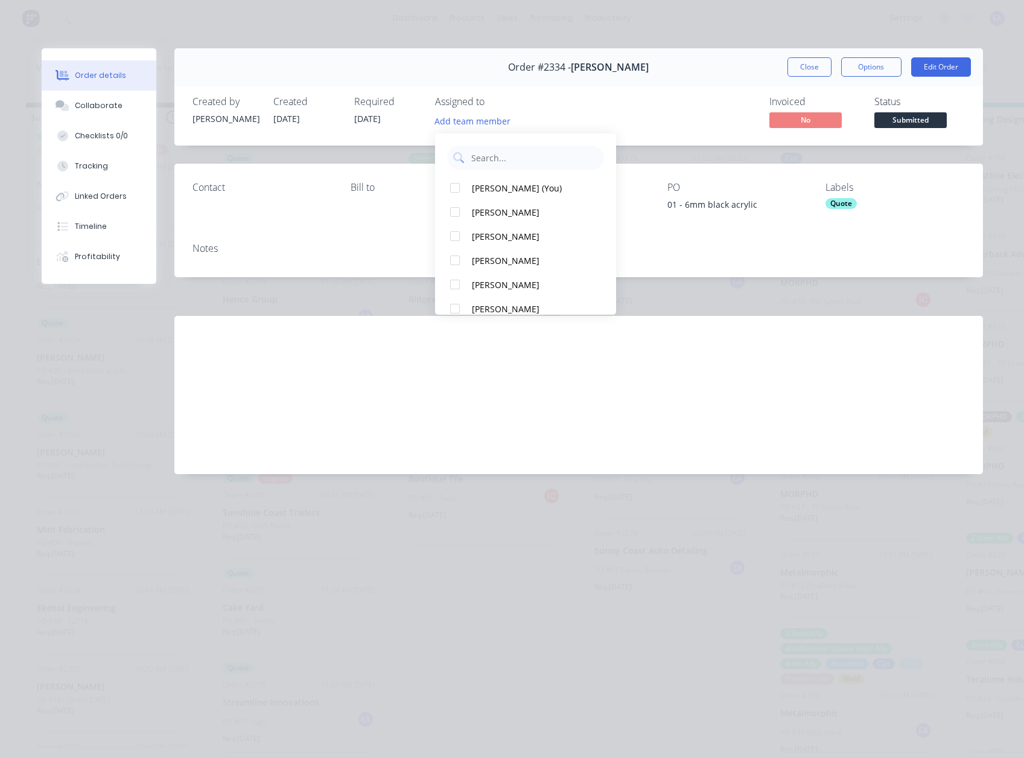
click at [482, 188] on div "[PERSON_NAME] (You)" at bounding box center [532, 188] width 121 height 13
click at [99, 101] on div "Collaborate" at bounding box center [99, 105] width 48 height 11
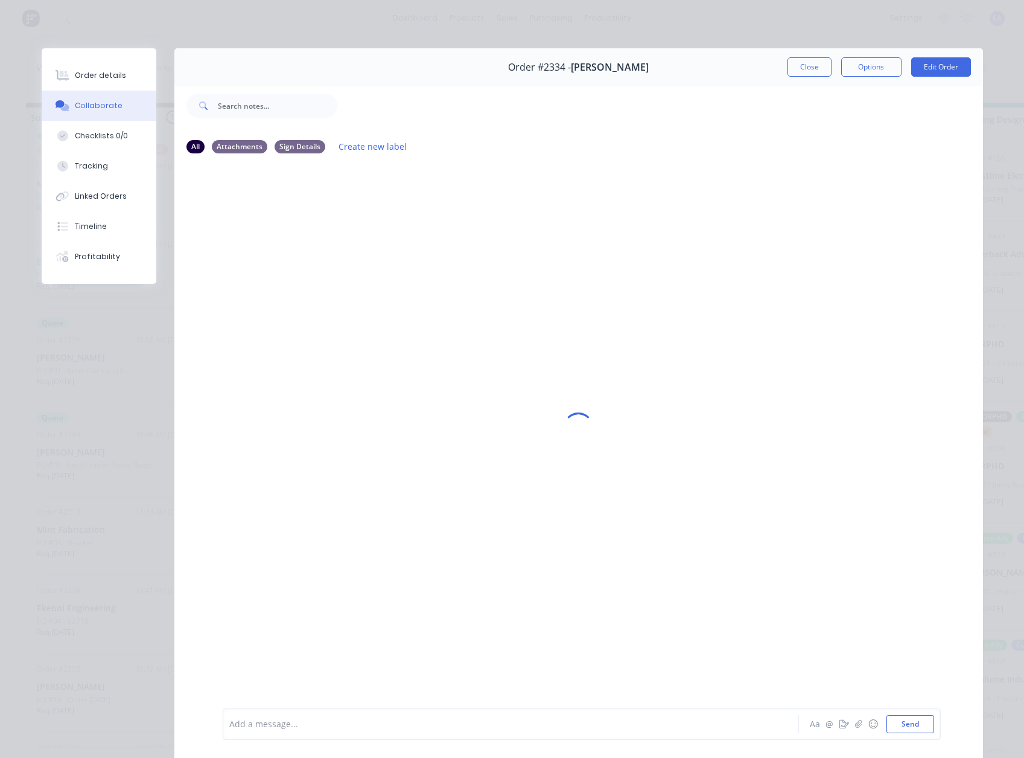
click at [286, 715] on div "Add a message..." at bounding box center [493, 724] width 529 height 18
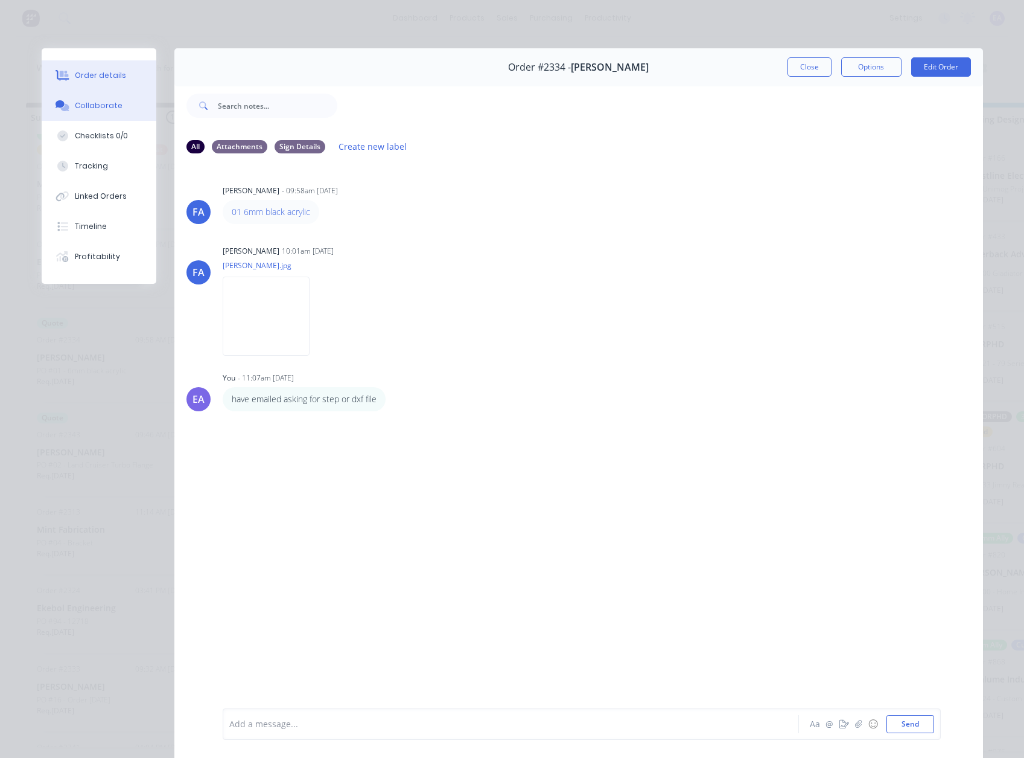
drag, startPoint x: 103, startPoint y: 71, endPoint x: 150, endPoint y: 86, distance: 49.6
click at [104, 71] on div "Order details" at bounding box center [100, 75] width 51 height 11
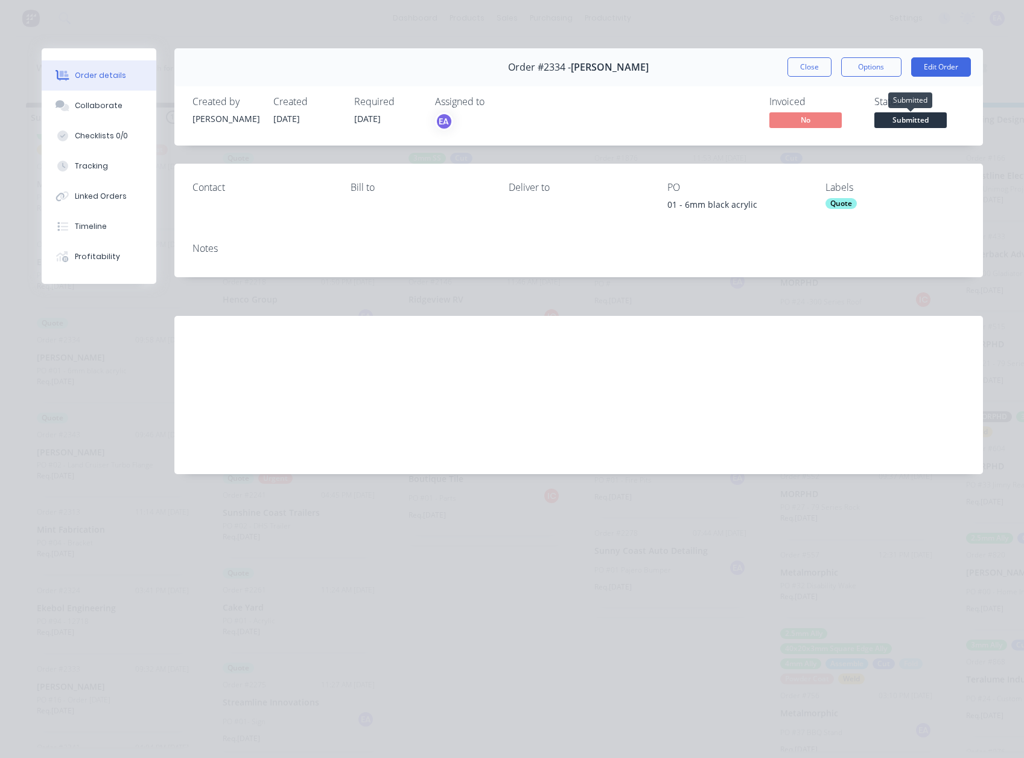
click at [909, 127] on span "Submitted" at bounding box center [911, 119] width 72 height 15
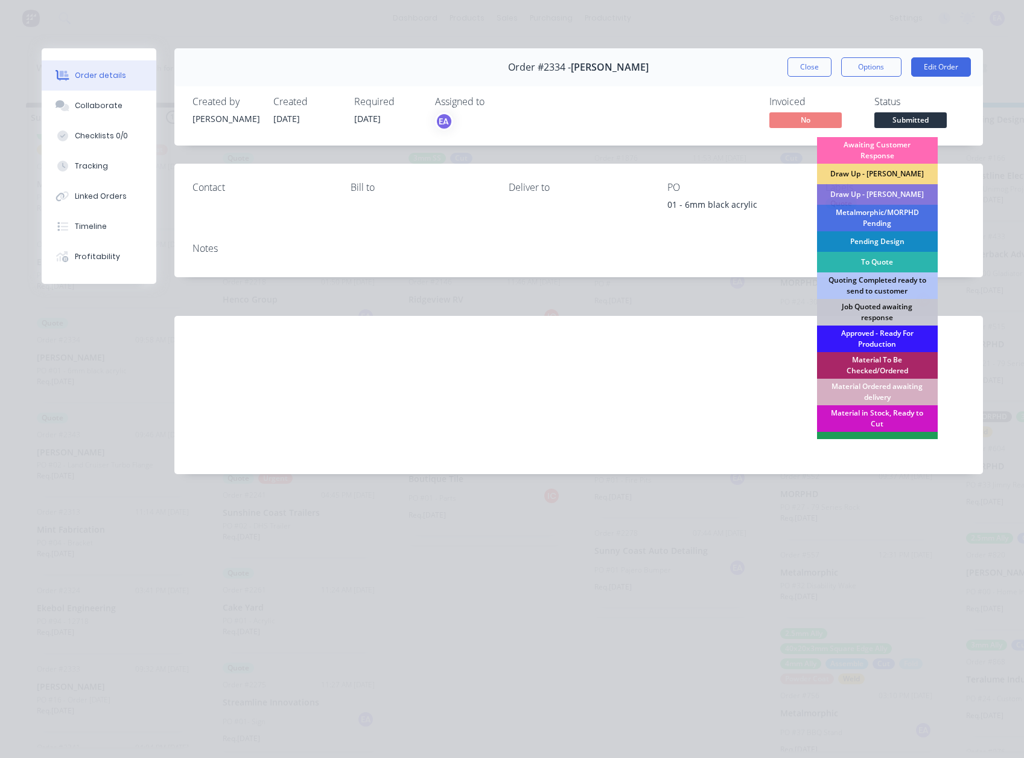
click at [872, 145] on div "Awaiting Customer Response" at bounding box center [877, 150] width 121 height 27
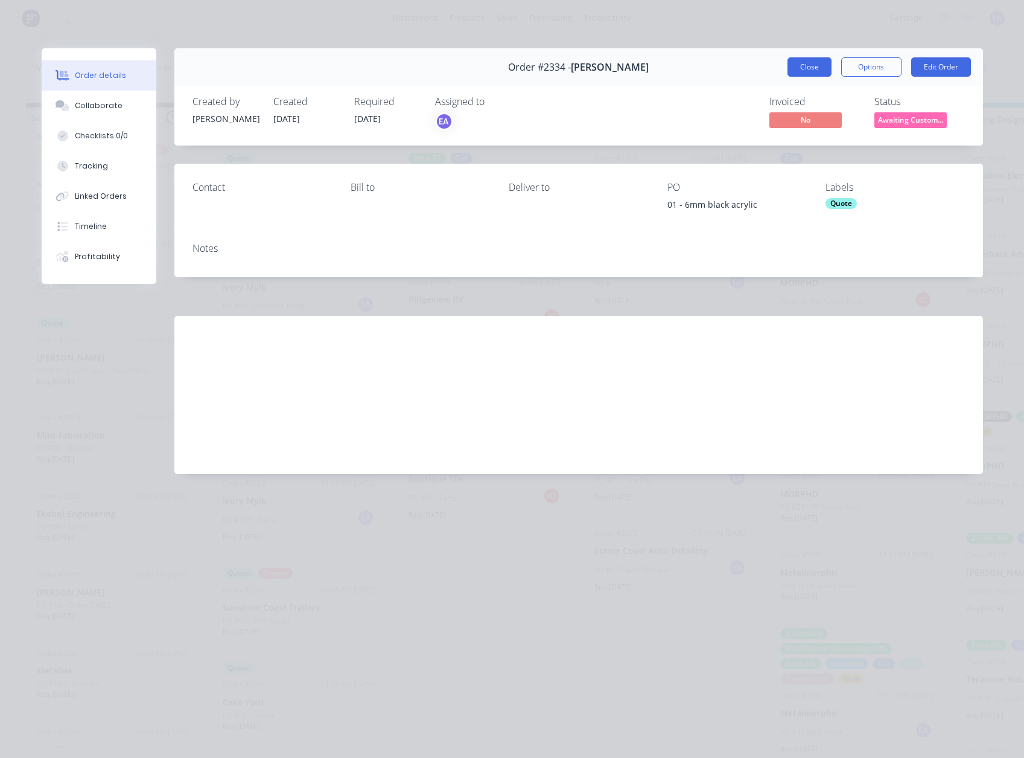
click at [804, 69] on button "Close" at bounding box center [810, 66] width 44 height 19
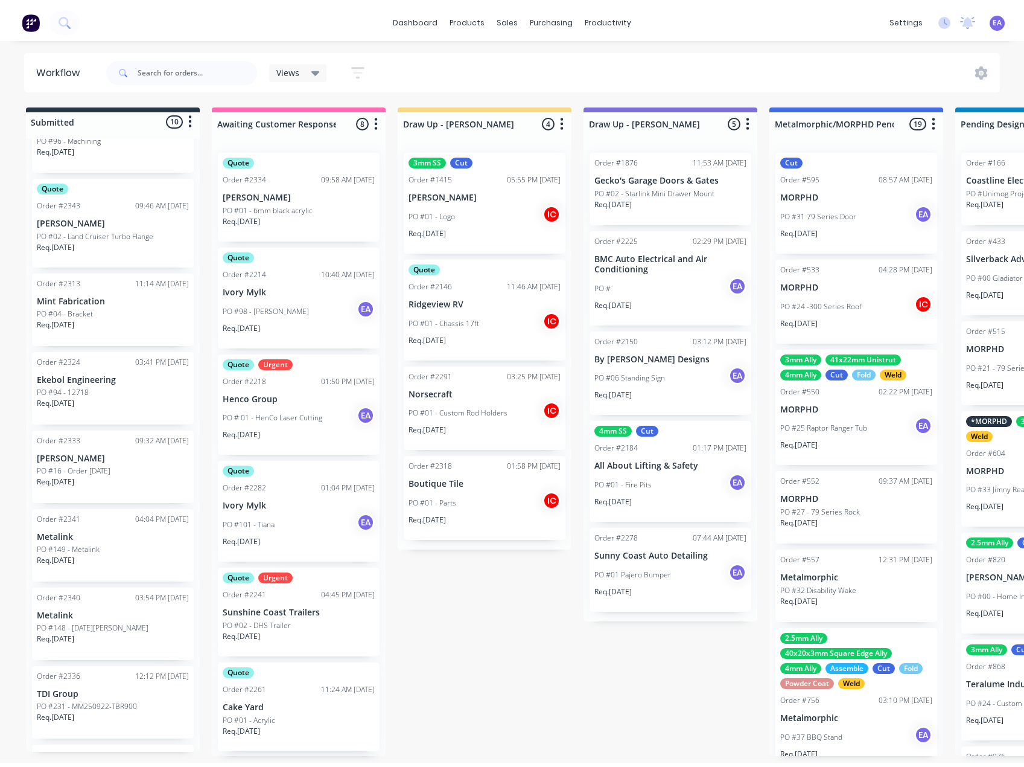
scroll to position [0, 0]
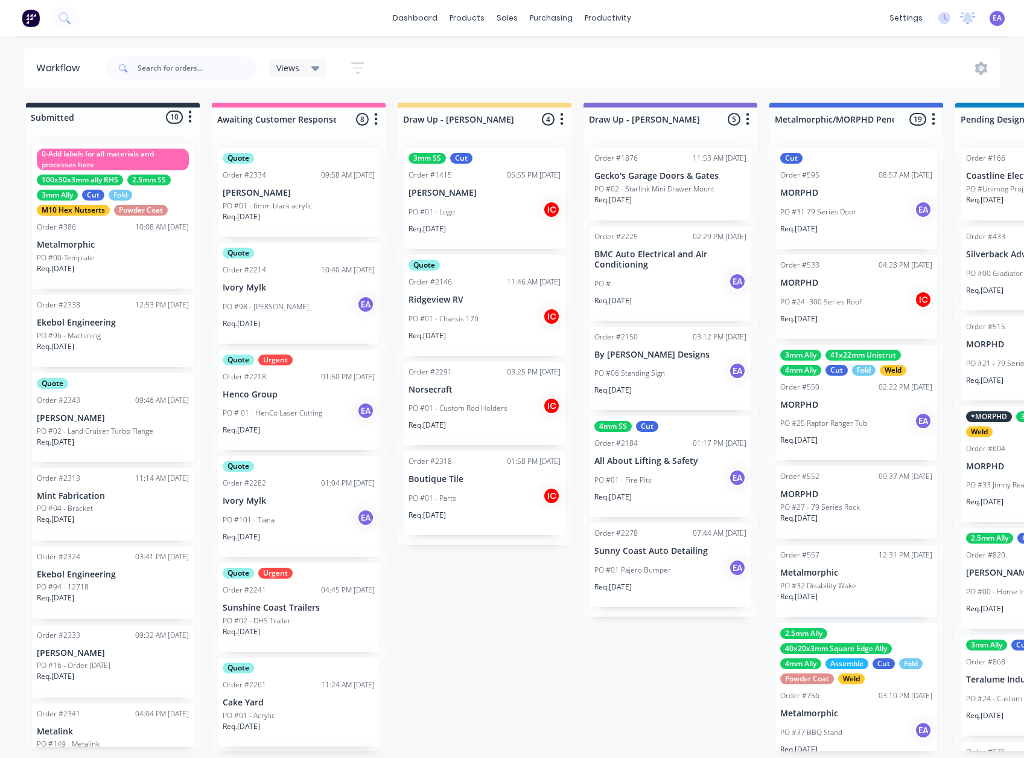
click at [121, 415] on p "[PERSON_NAME]" at bounding box center [113, 418] width 152 height 10
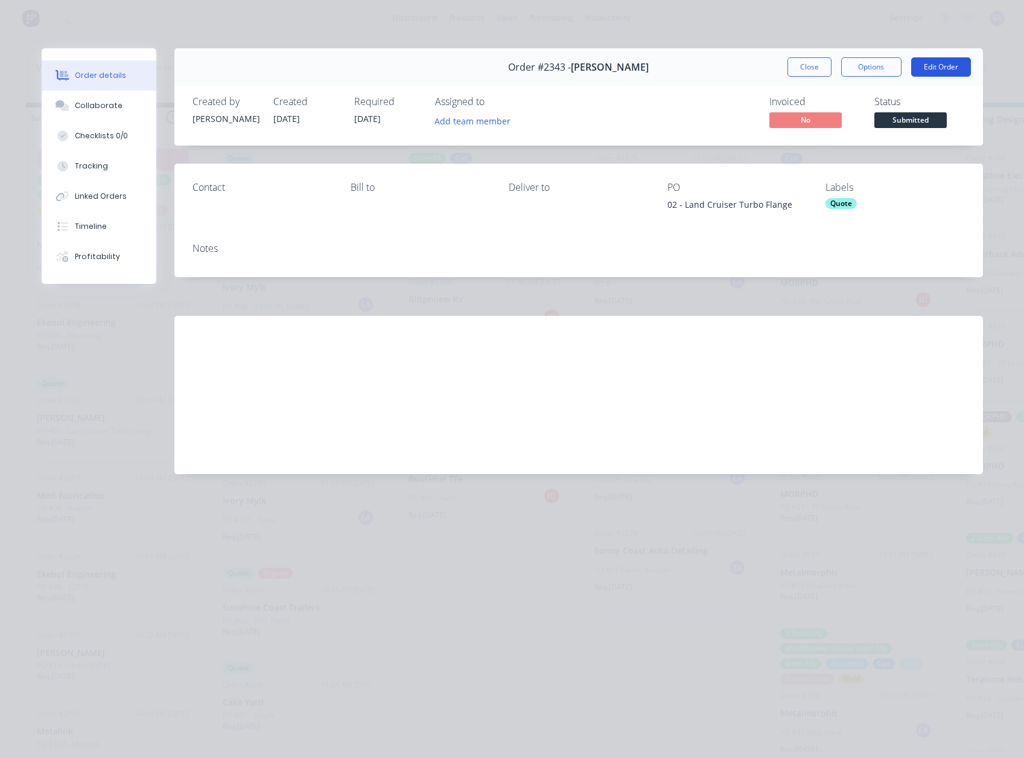
click at [956, 70] on button "Edit Order" at bounding box center [941, 66] width 60 height 19
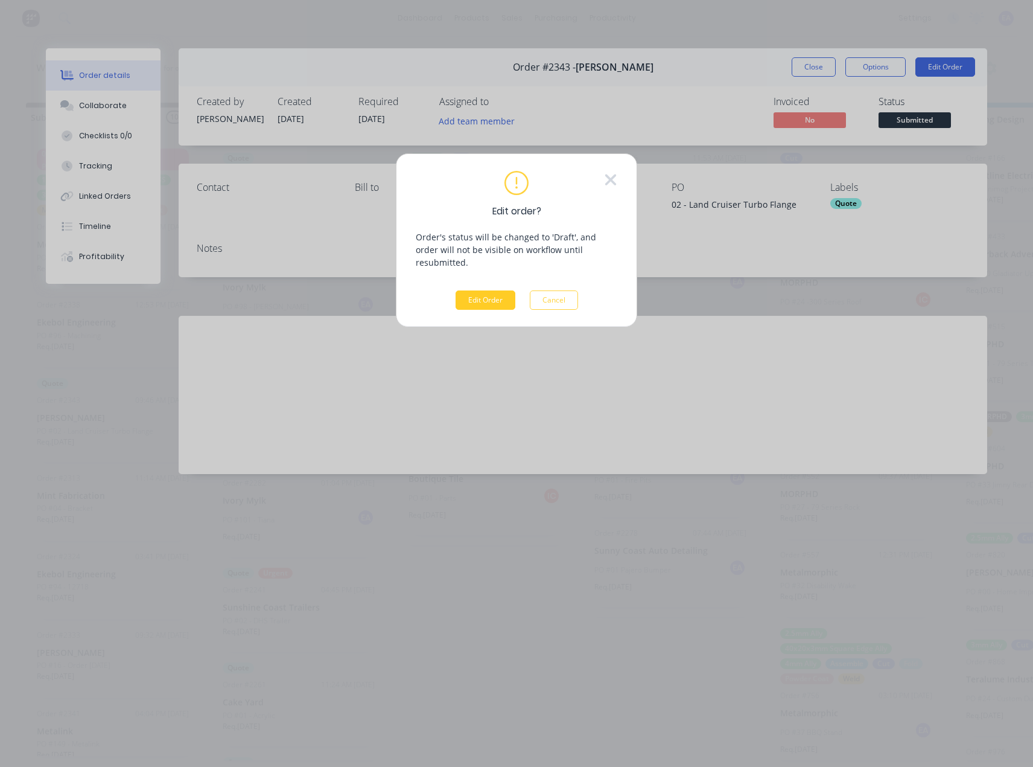
click at [486, 290] on button "Edit Order" at bounding box center [486, 299] width 60 height 19
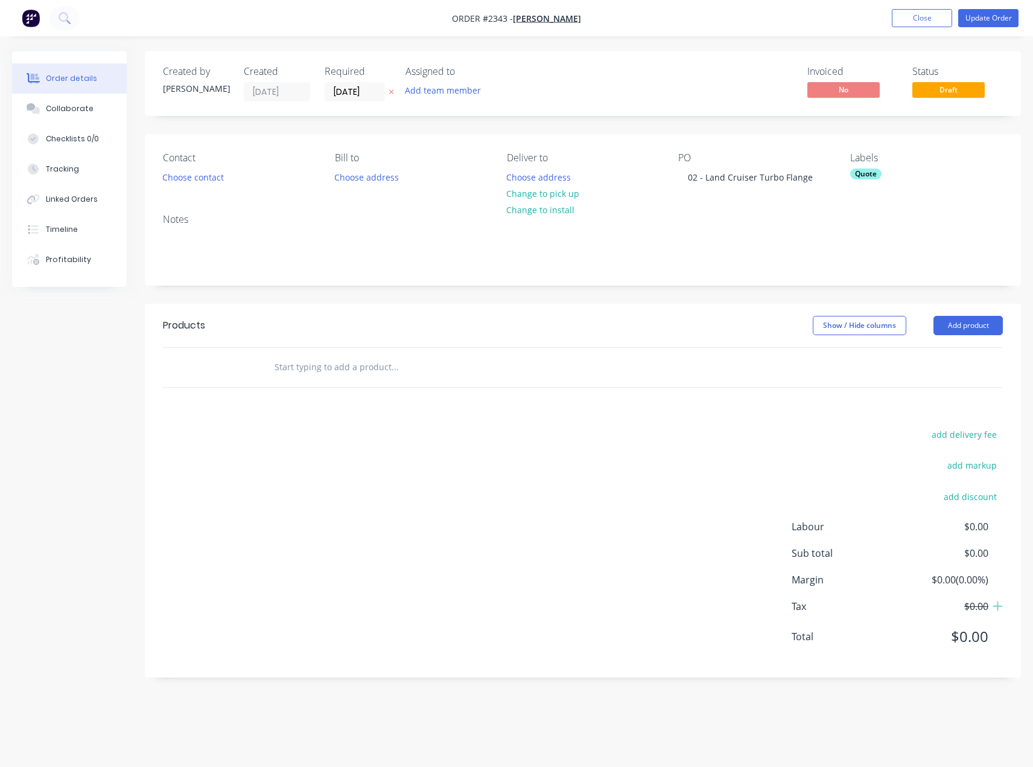
drag, startPoint x: 970, startPoint y: 326, endPoint x: 960, endPoint y: 336, distance: 13.7
click at [970, 326] on button "Add product" at bounding box center [968, 325] width 69 height 19
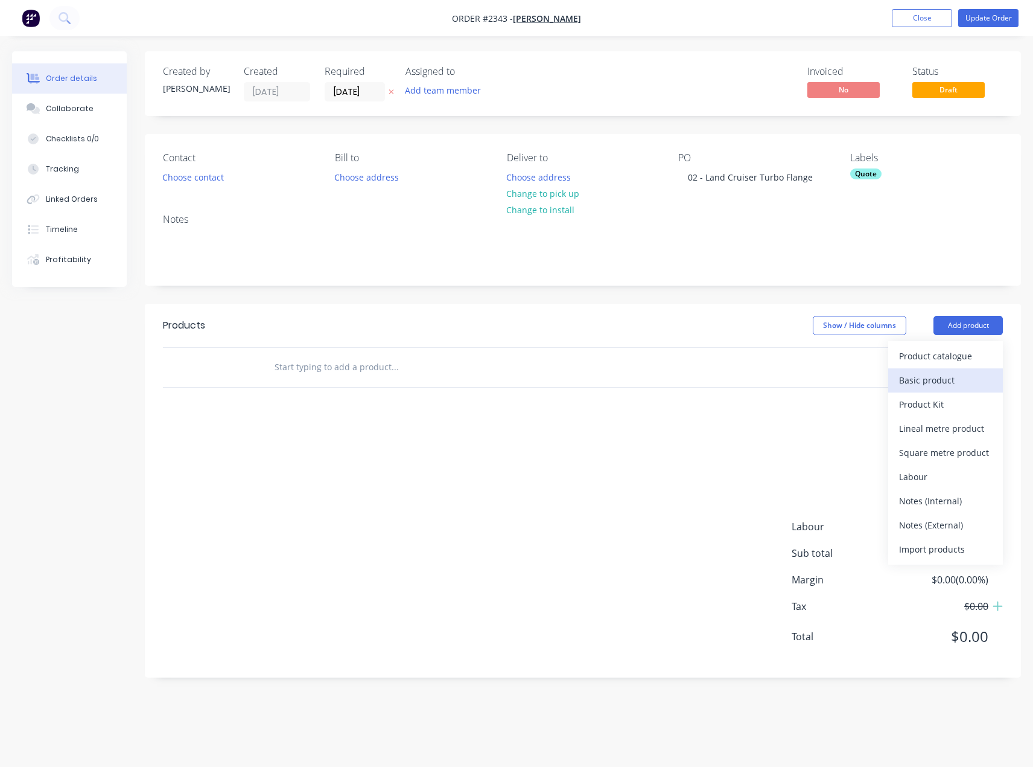
click at [928, 371] on div "Basic product" at bounding box center [945, 380] width 93 height 18
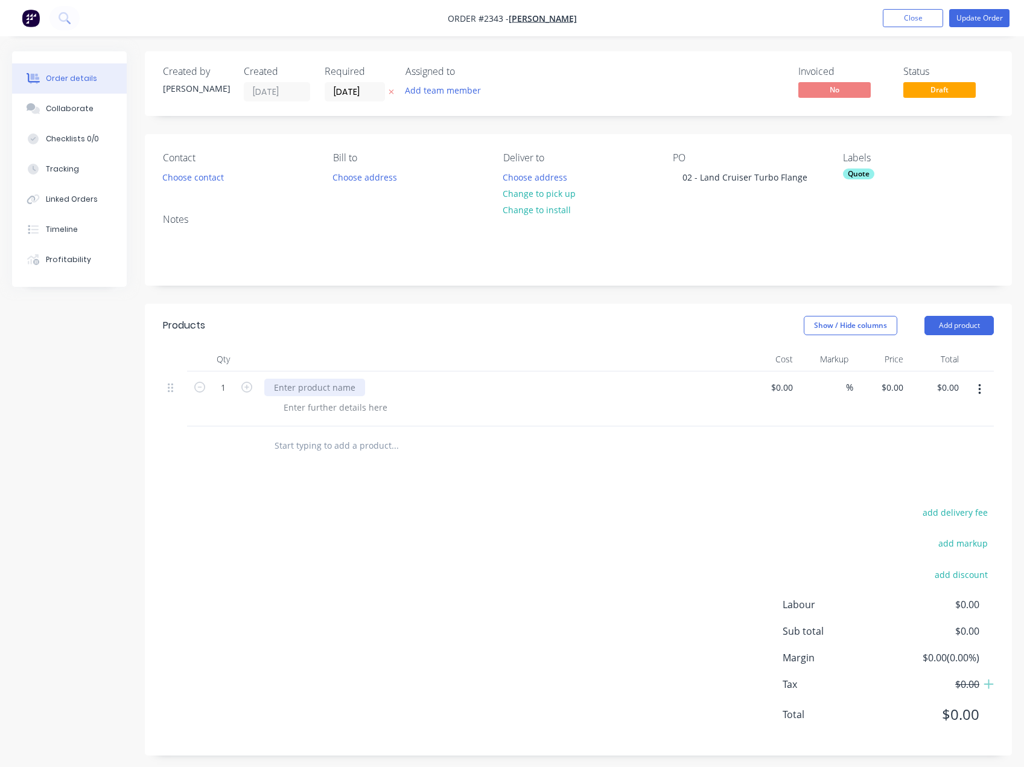
click at [311, 388] on div at bounding box center [314, 387] width 101 height 18
paste div
click at [312, 412] on div at bounding box center [335, 407] width 123 height 18
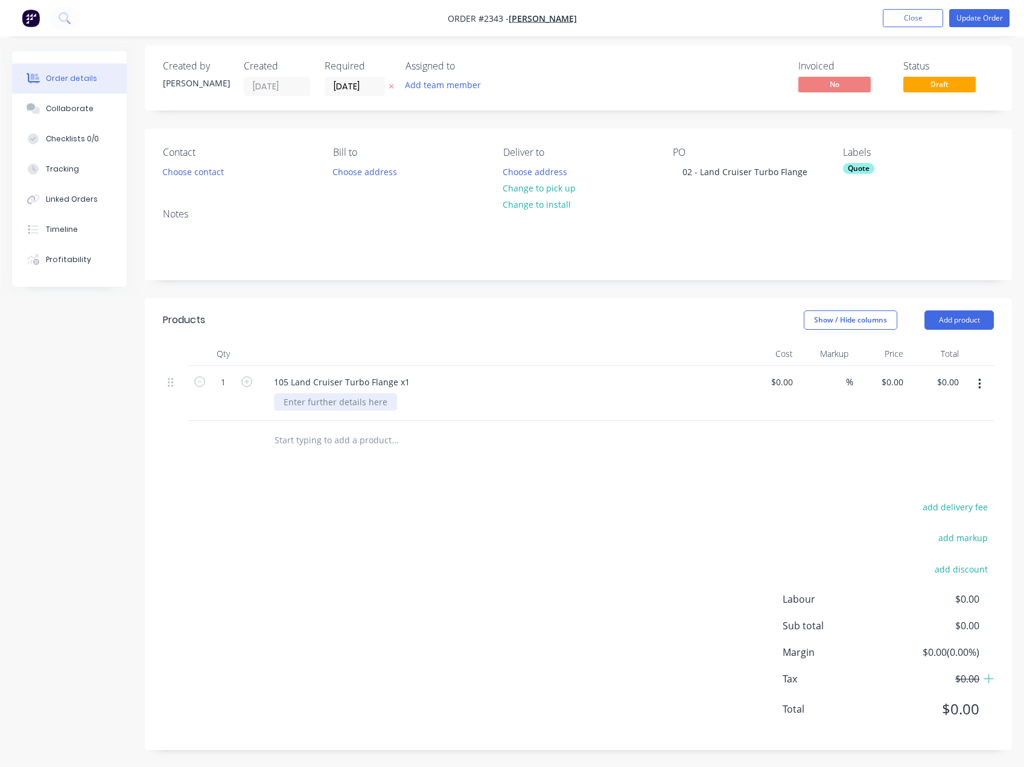
scroll to position [7, 0]
click at [313, 408] on div at bounding box center [335, 401] width 123 height 18
click at [331, 485] on div "Products Show / Hide columns Add product Qty Cost Markup Price Total 1 105 Land…" at bounding box center [578, 523] width 867 height 452
drag, startPoint x: 448, startPoint y: 80, endPoint x: 460, endPoint y: 92, distance: 16.2
click at [448, 80] on button "Add team member" at bounding box center [443, 83] width 89 height 16
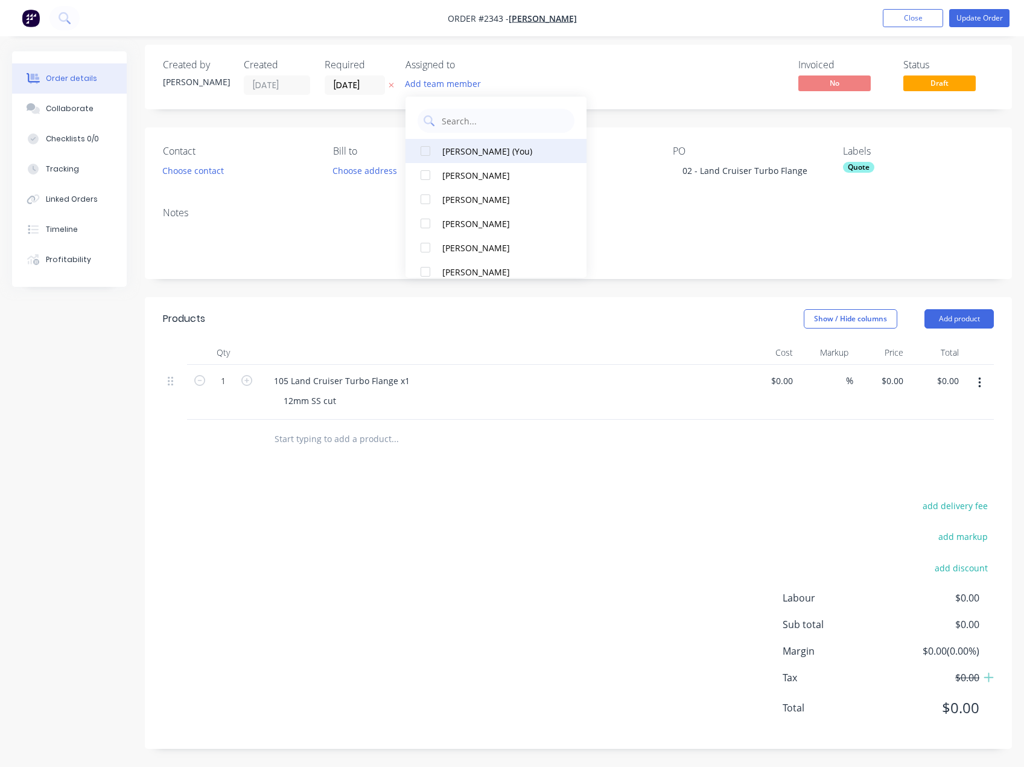
click at [496, 148] on div "[PERSON_NAME] (You)" at bounding box center [502, 151] width 121 height 13
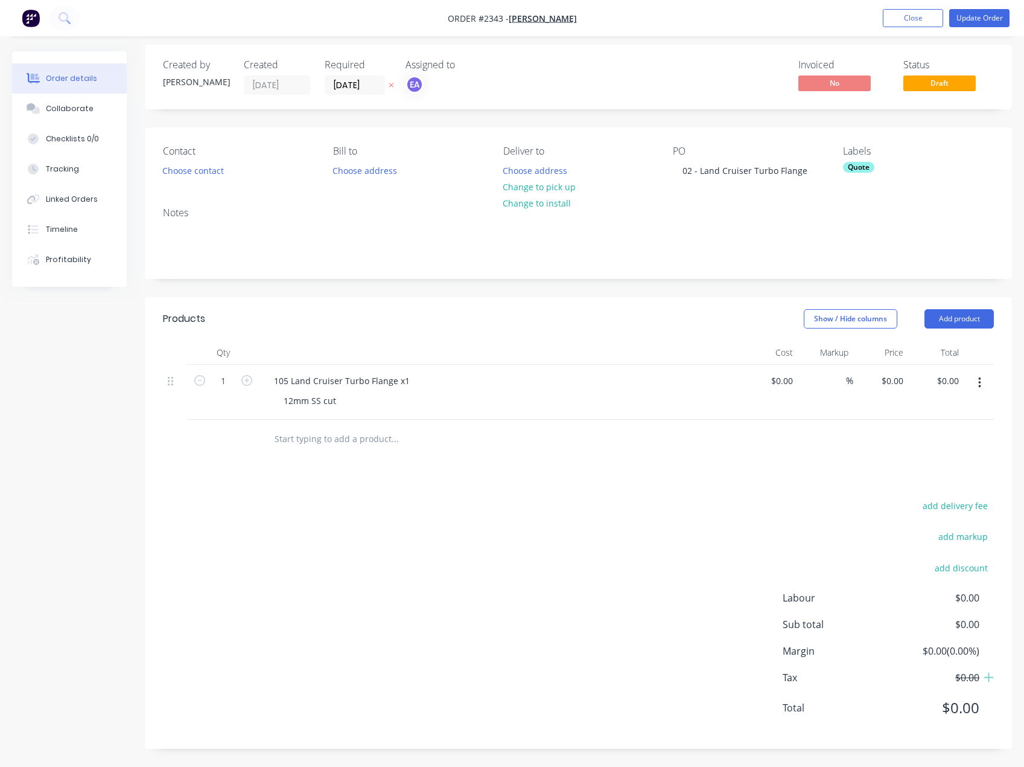
click at [901, 172] on div "Quote" at bounding box center [918, 167] width 151 height 11
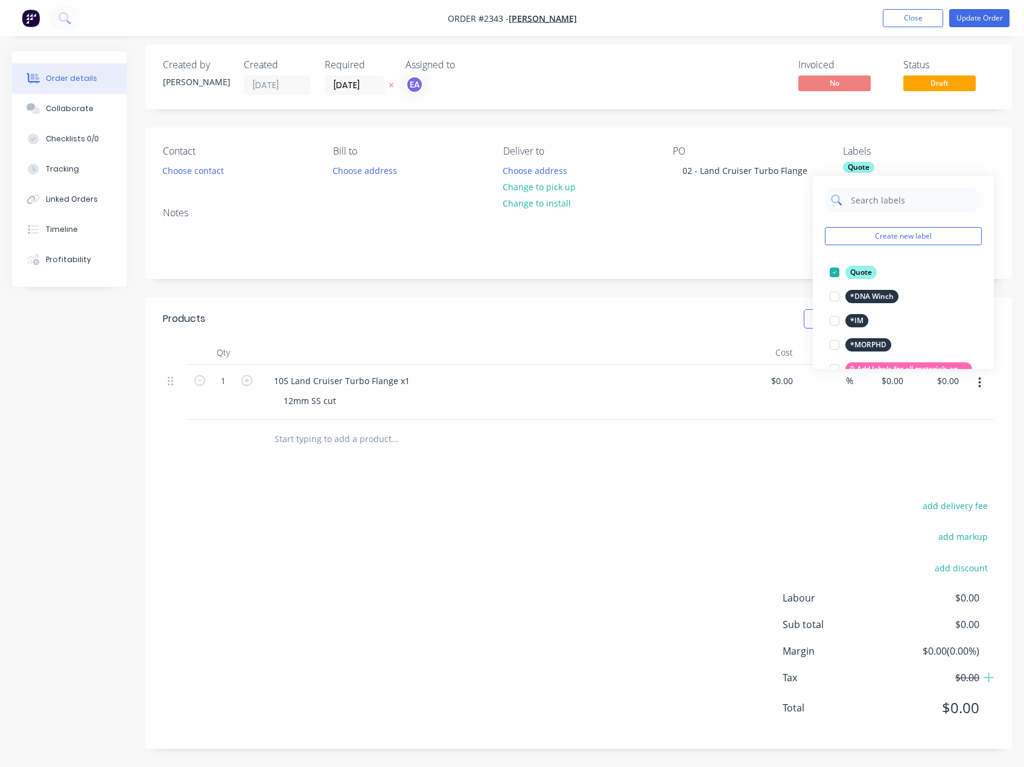
click at [910, 198] on input "text" at bounding box center [913, 200] width 126 height 24
type input "12mm ss"
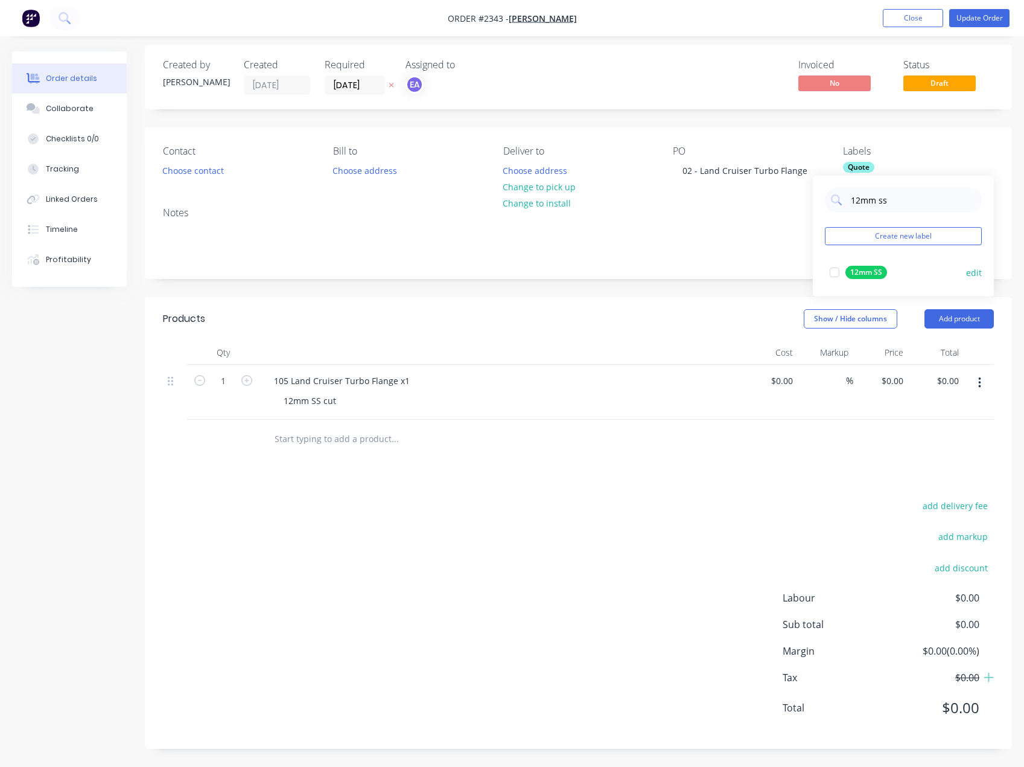
click at [833, 271] on div at bounding box center [835, 272] width 24 height 24
click at [759, 274] on div "Notes" at bounding box center [578, 237] width 867 height 81
click at [892, 167] on div "Quote" at bounding box center [904, 167] width 31 height 11
drag, startPoint x: 848, startPoint y: 206, endPoint x: 840, endPoint y: 206, distance: 8.5
click at [840, 206] on div "12mm ss" at bounding box center [903, 200] width 157 height 24
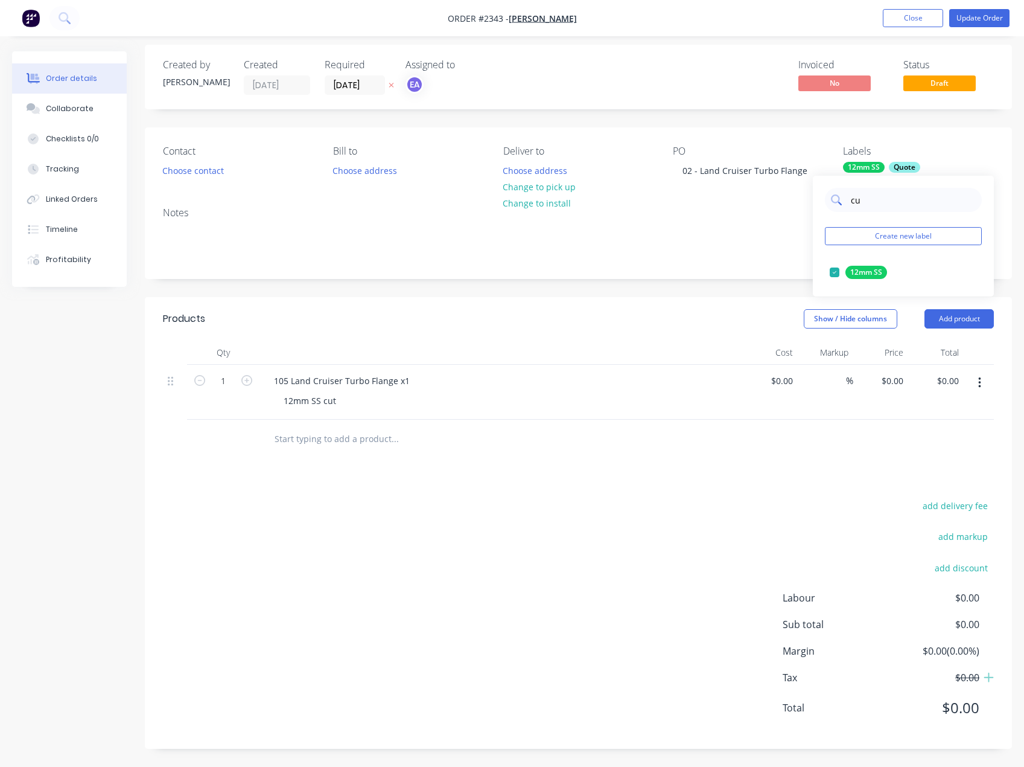
type input "cut"
drag, startPoint x: 833, startPoint y: 269, endPoint x: 826, endPoint y: 272, distance: 7.6
click at [833, 270] on div at bounding box center [835, 272] width 24 height 24
drag, startPoint x: 722, startPoint y: 272, endPoint x: 1001, endPoint y: 49, distance: 357.4
click at [722, 271] on div "Notes" at bounding box center [578, 237] width 867 height 81
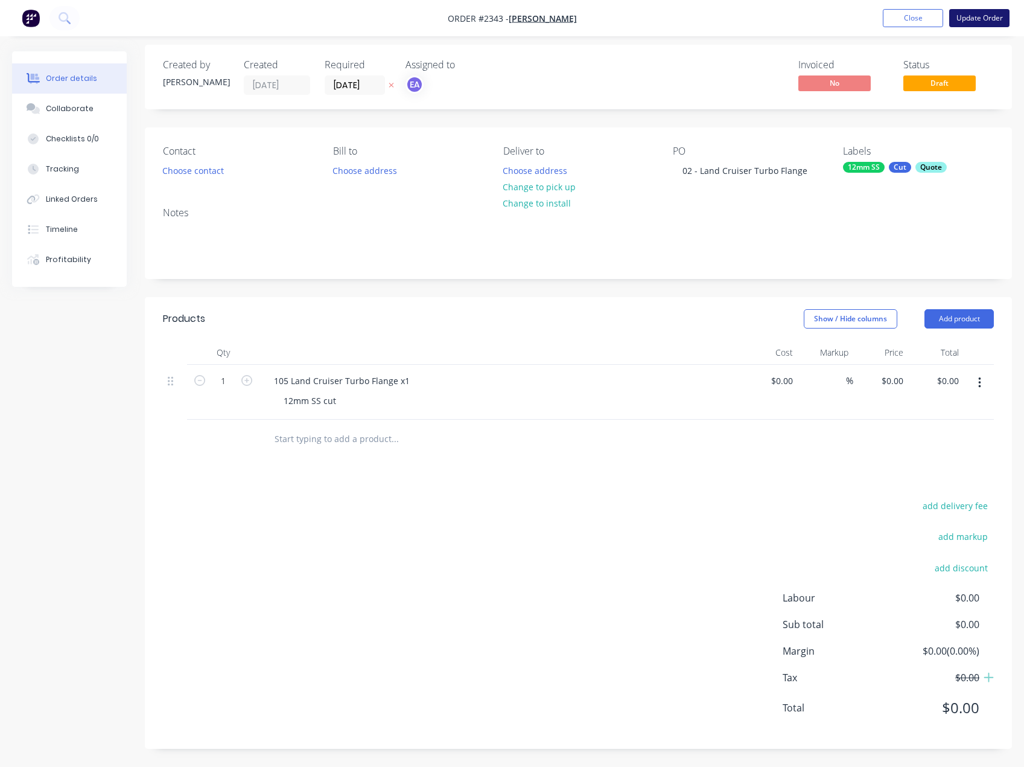
click at [990, 14] on button "Update Order" at bounding box center [979, 18] width 60 height 18
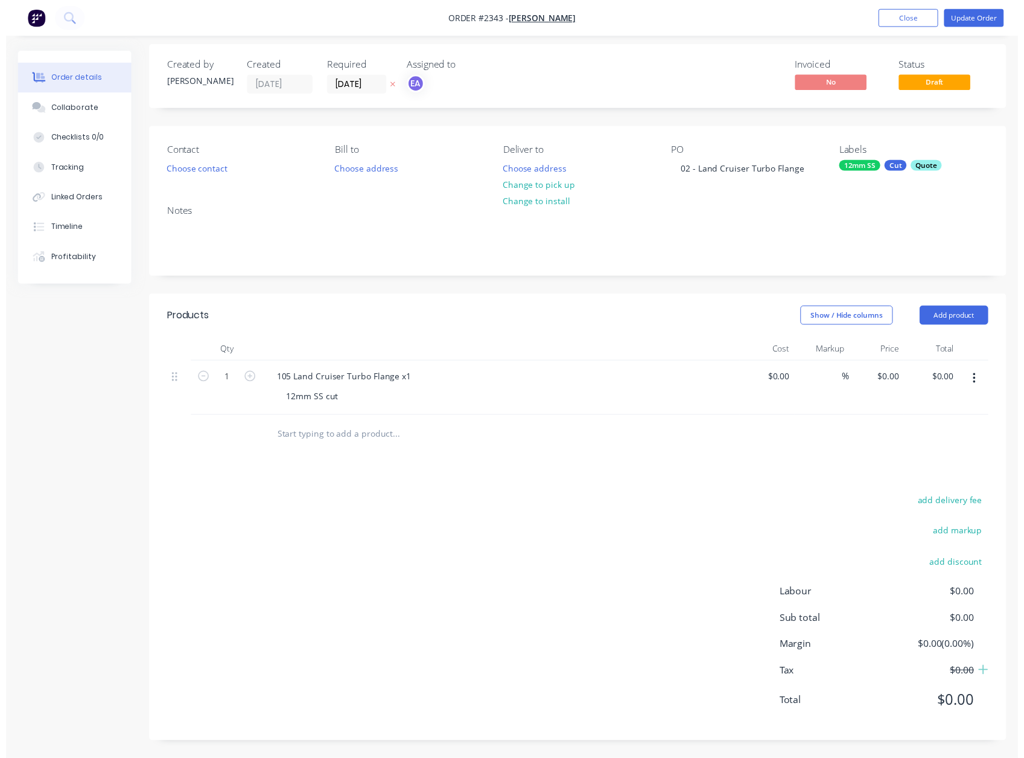
scroll to position [0, 0]
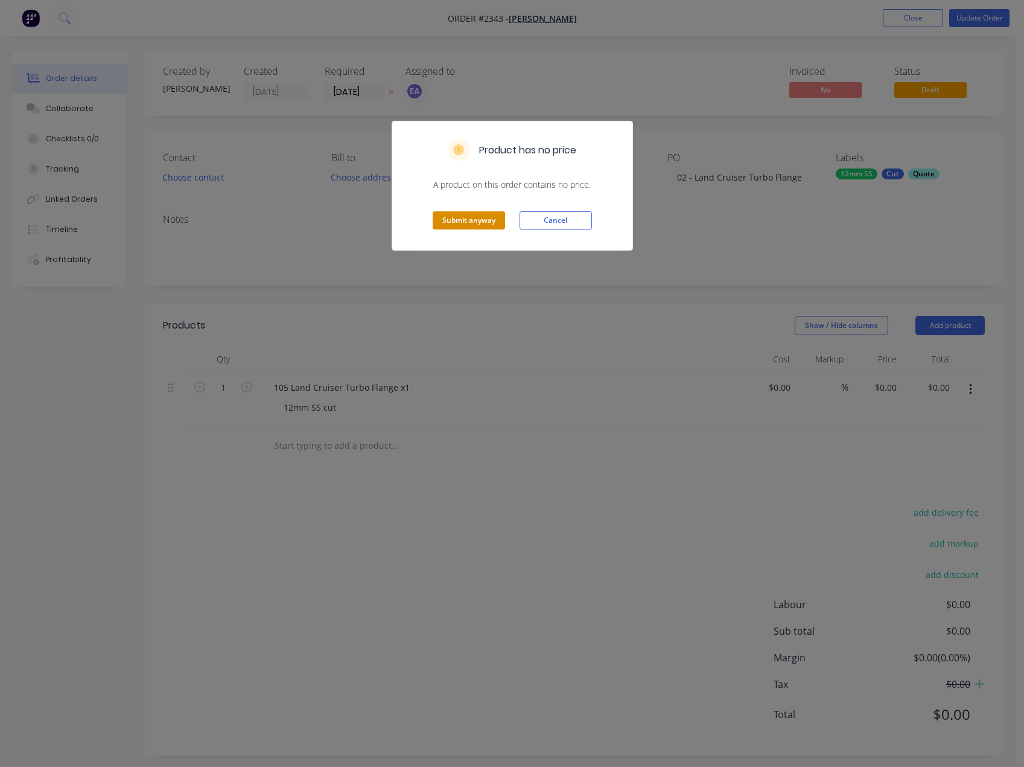
click at [468, 218] on button "Submit anyway" at bounding box center [469, 220] width 72 height 18
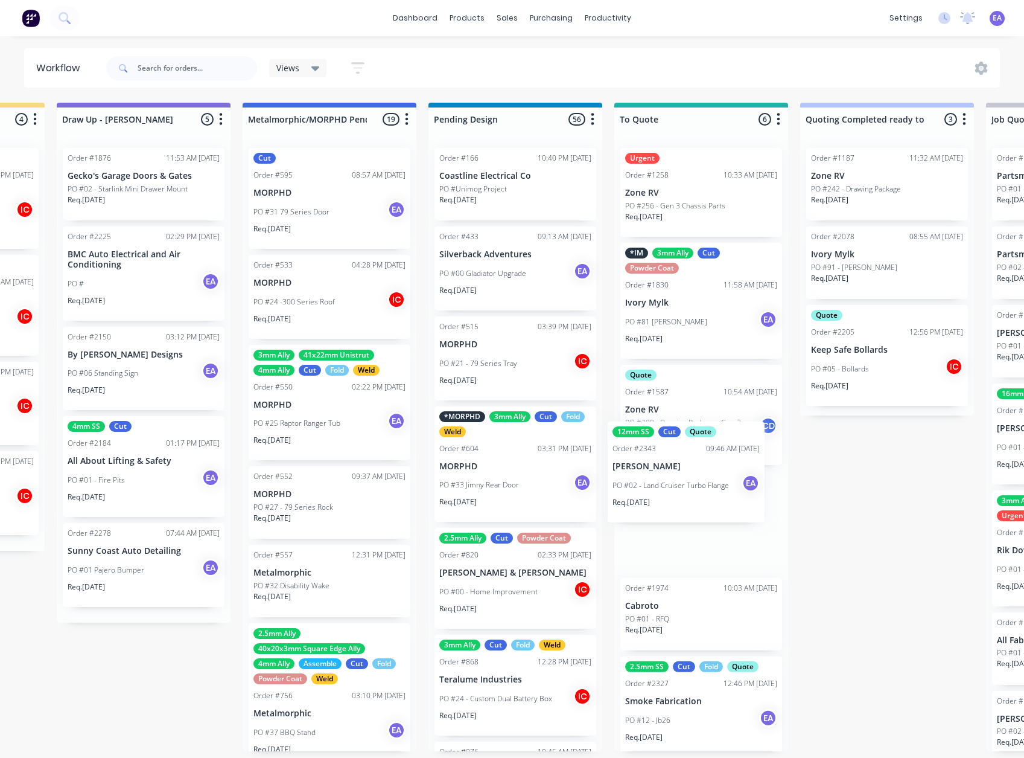
scroll to position [0, 564]
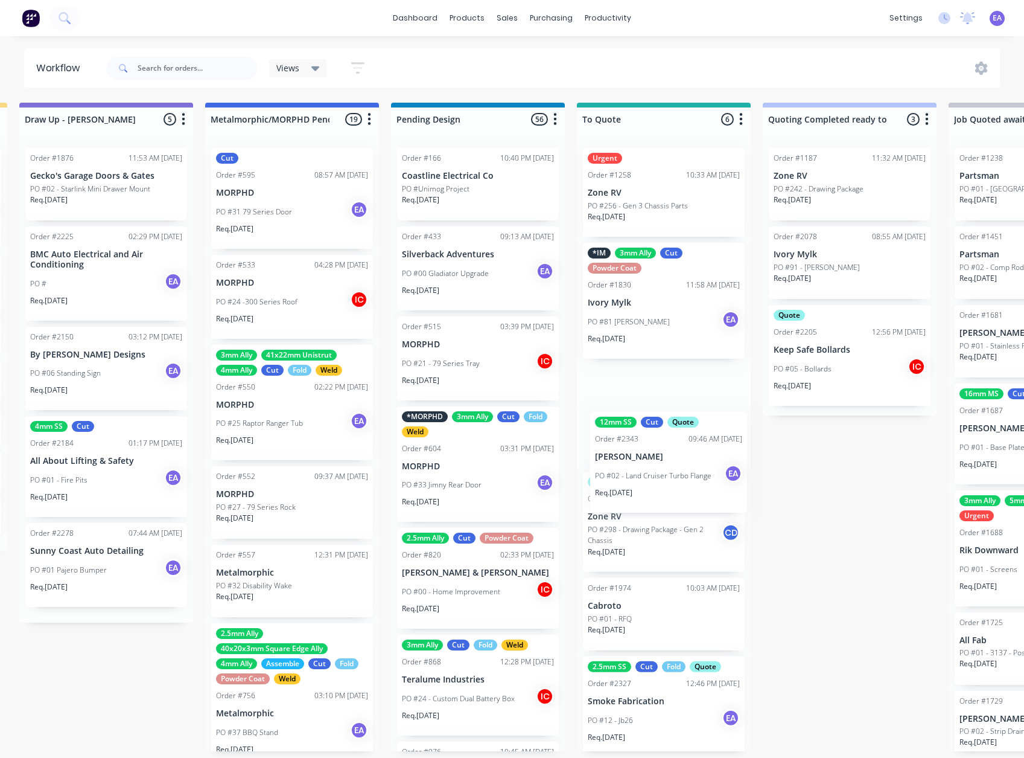
drag, startPoint x: 118, startPoint y: 438, endPoint x: 679, endPoint y: 476, distance: 562.6
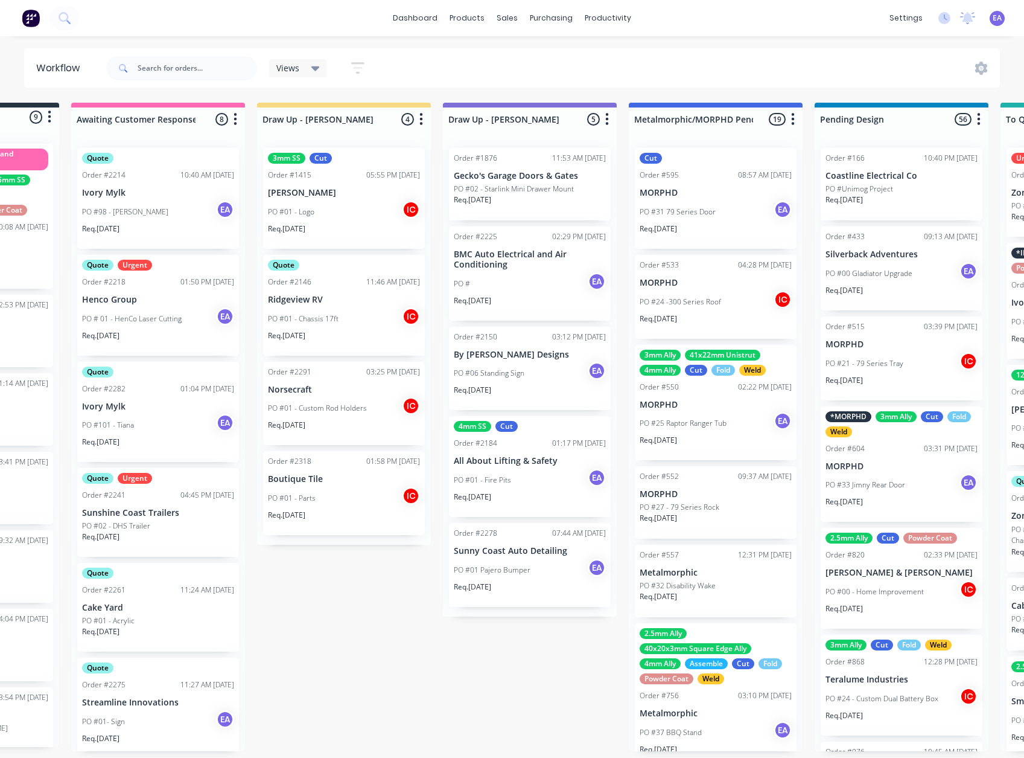
scroll to position [2, 0]
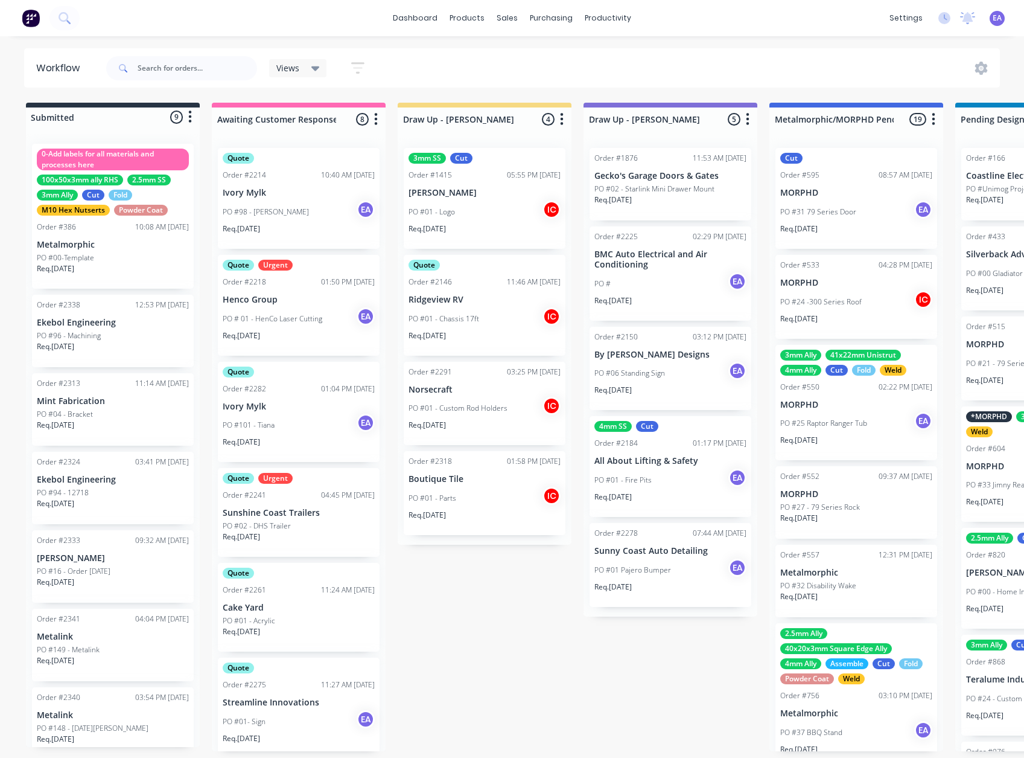
drag, startPoint x: 544, startPoint y: 557, endPoint x: 328, endPoint y: 598, distance: 220.0
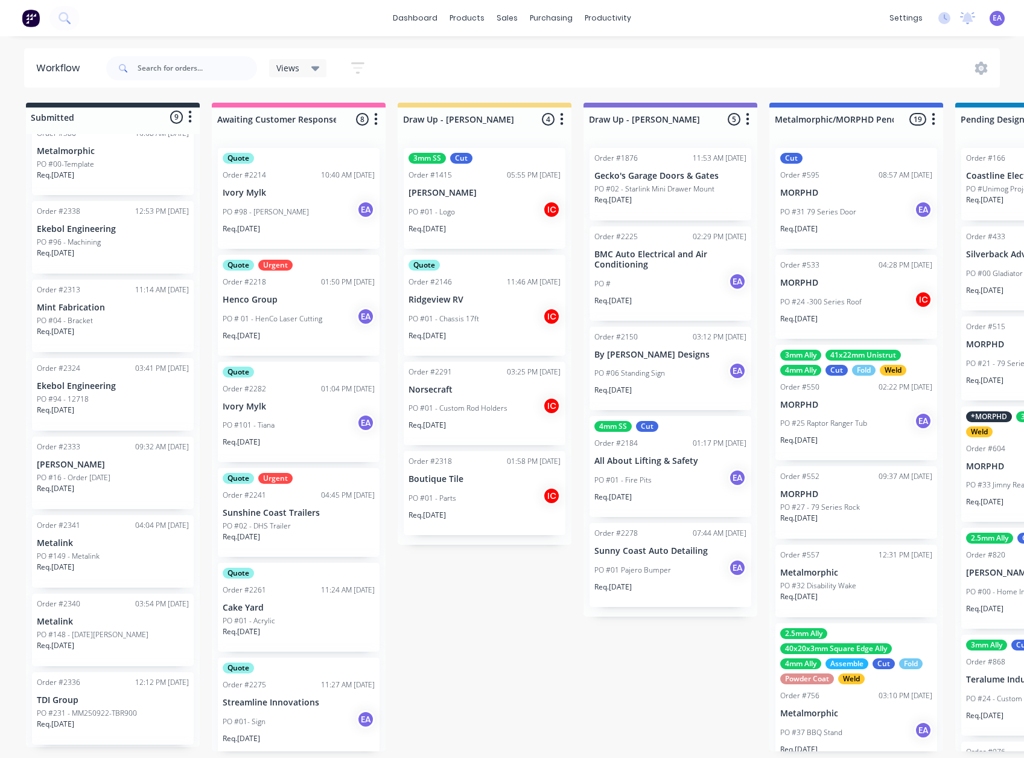
scroll to position [0, 0]
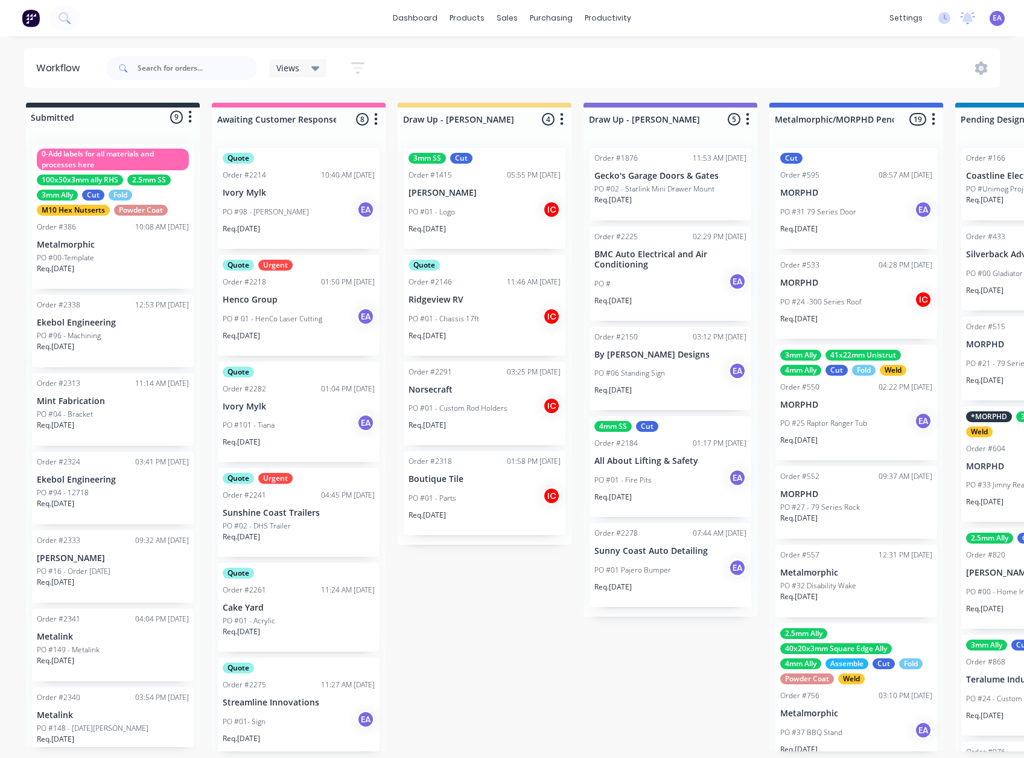
click at [113, 487] on div "PO #94 - 12718" at bounding box center [113, 492] width 152 height 11
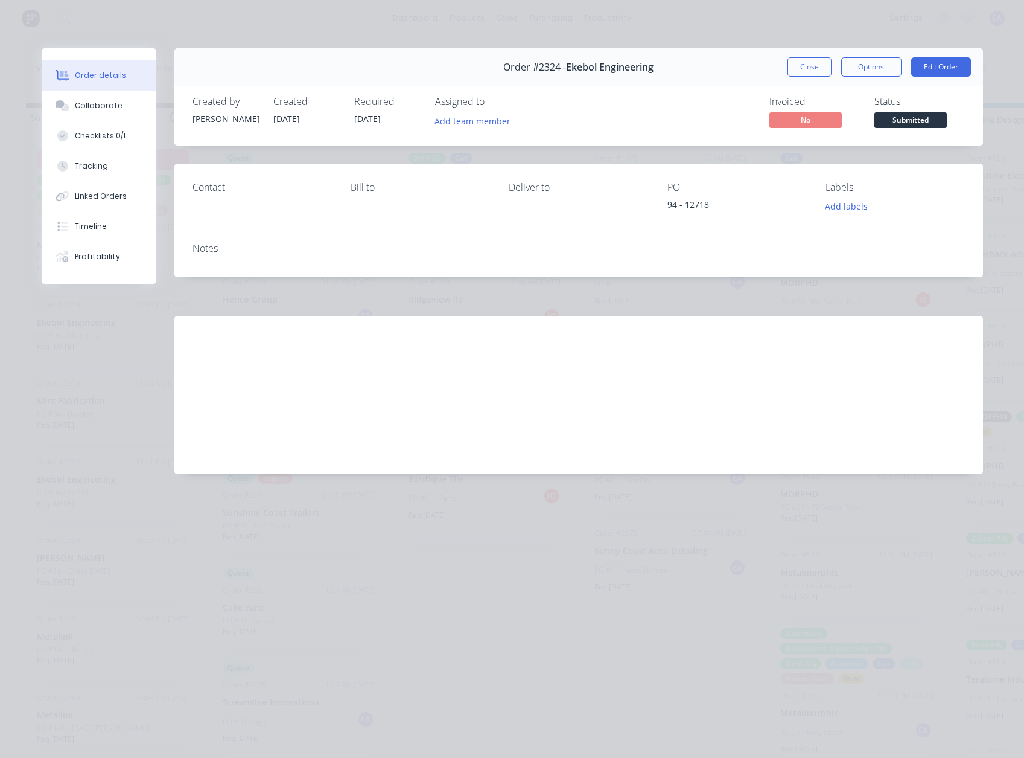
click at [112, 108] on div "Collaborate" at bounding box center [99, 105] width 48 height 11
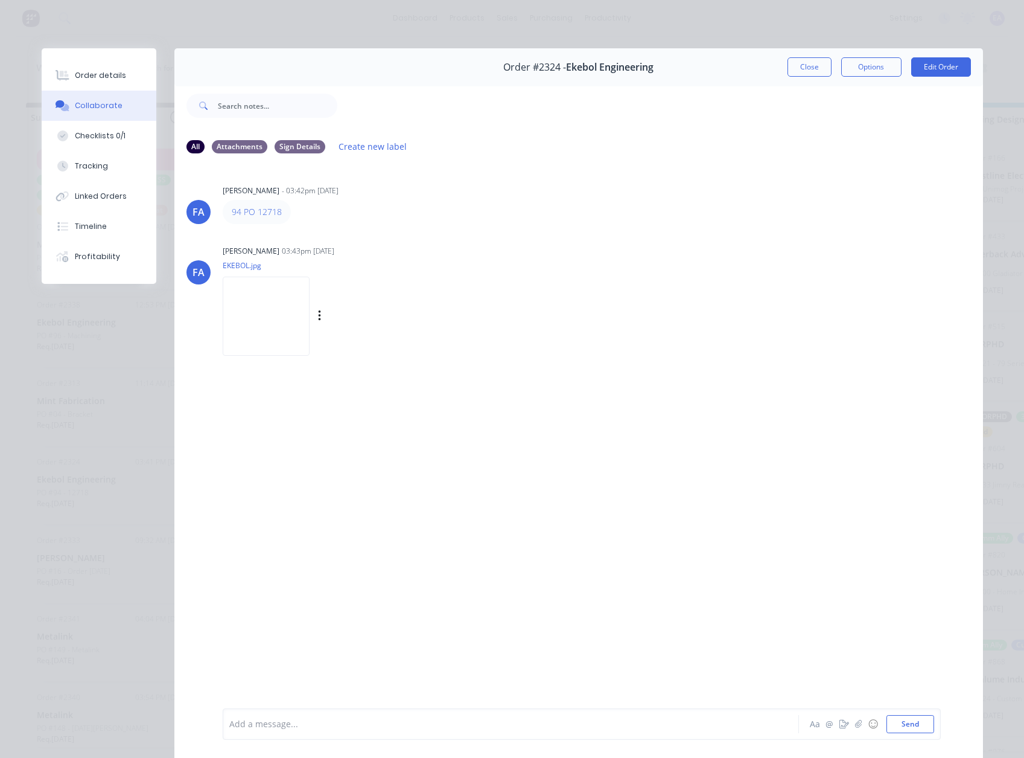
click at [258, 325] on img at bounding box center [266, 315] width 87 height 79
drag, startPoint x: 99, startPoint y: 69, endPoint x: 25, endPoint y: 82, distance: 75.4
click at [100, 69] on button "Order details" at bounding box center [99, 75] width 115 height 30
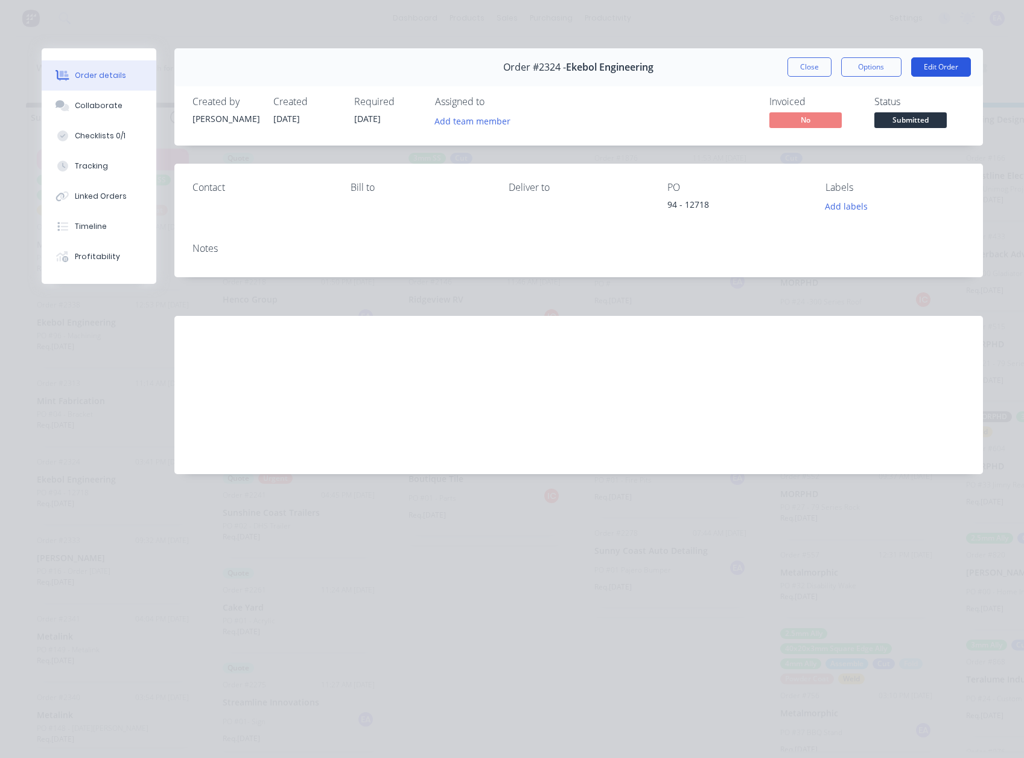
click at [952, 67] on button "Edit Order" at bounding box center [941, 66] width 60 height 19
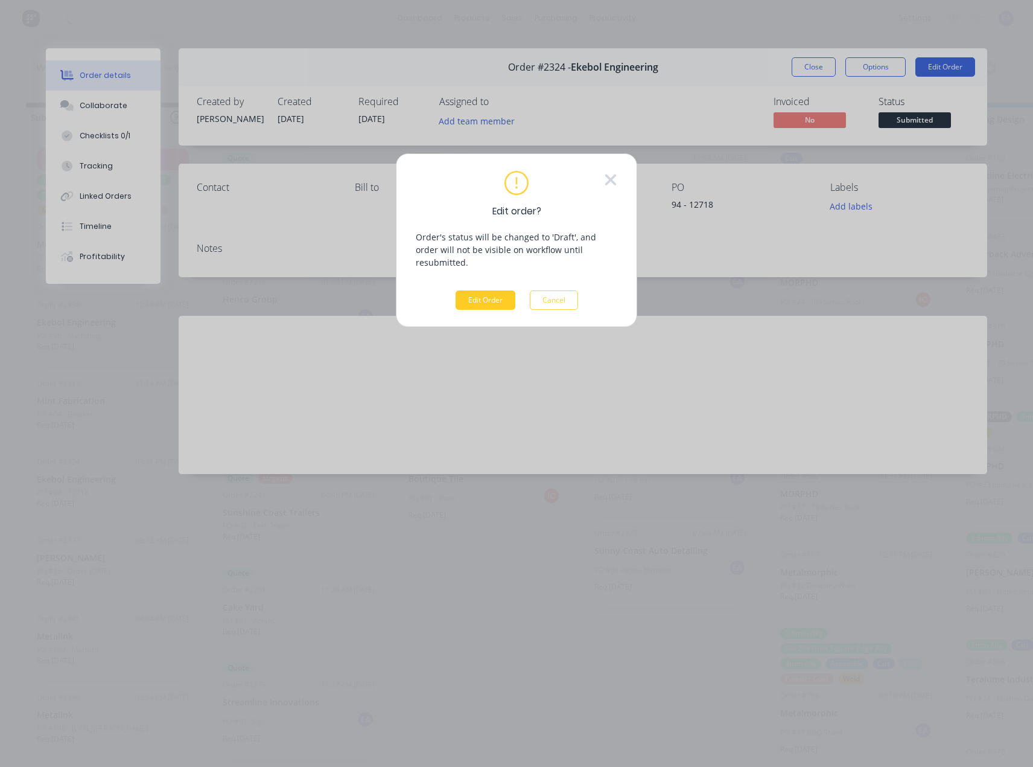
click at [503, 290] on button "Edit Order" at bounding box center [486, 299] width 60 height 19
